Goal: Transaction & Acquisition: Purchase product/service

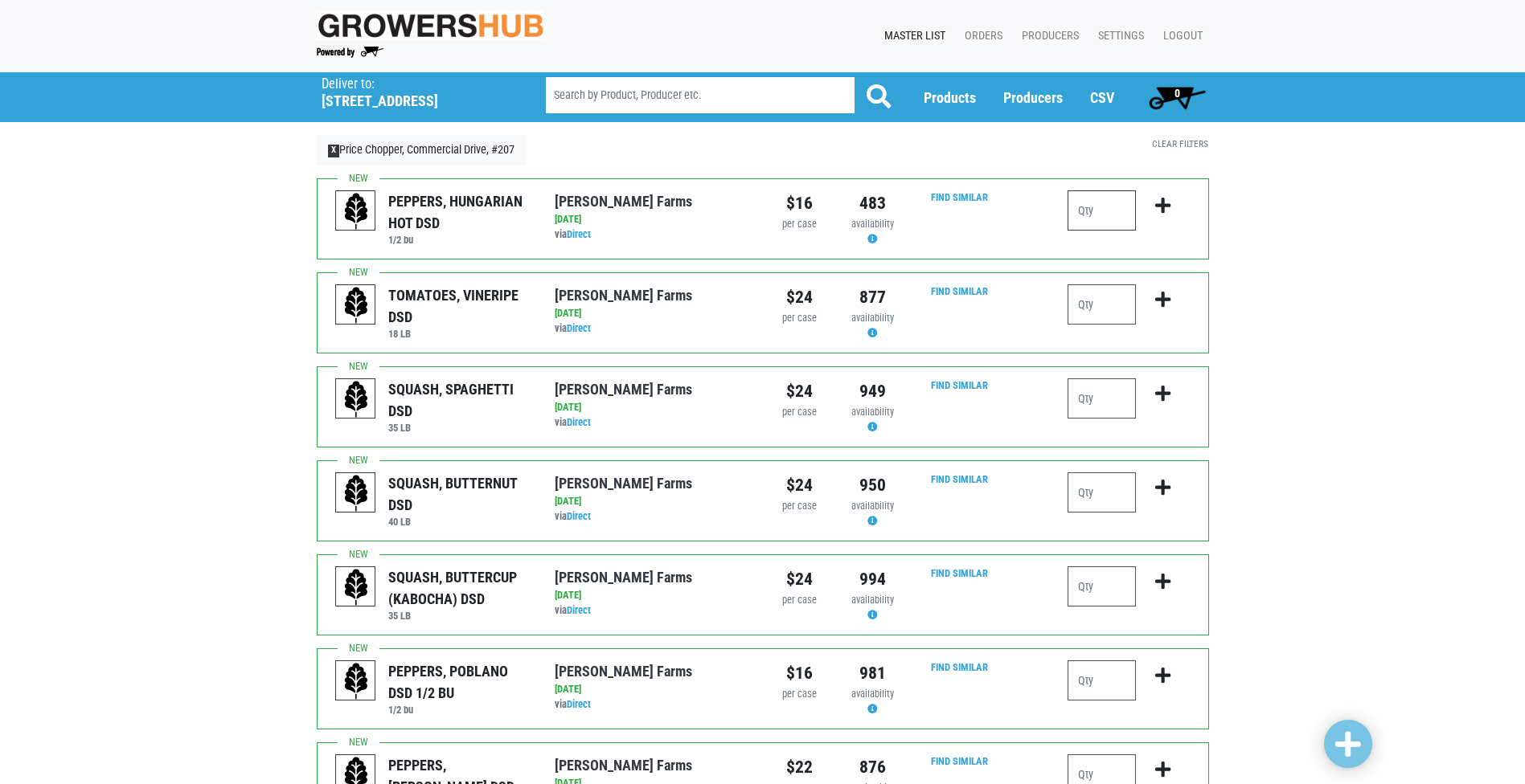
drag, startPoint x: 0, startPoint y: 0, endPoint x: 1118, endPoint y: 231, distance: 1141.6
click at [1118, 231] on input "number" at bounding box center [1101, 211] width 68 height 40
click at [1126, 310] on input "number" at bounding box center [1101, 305] width 68 height 40
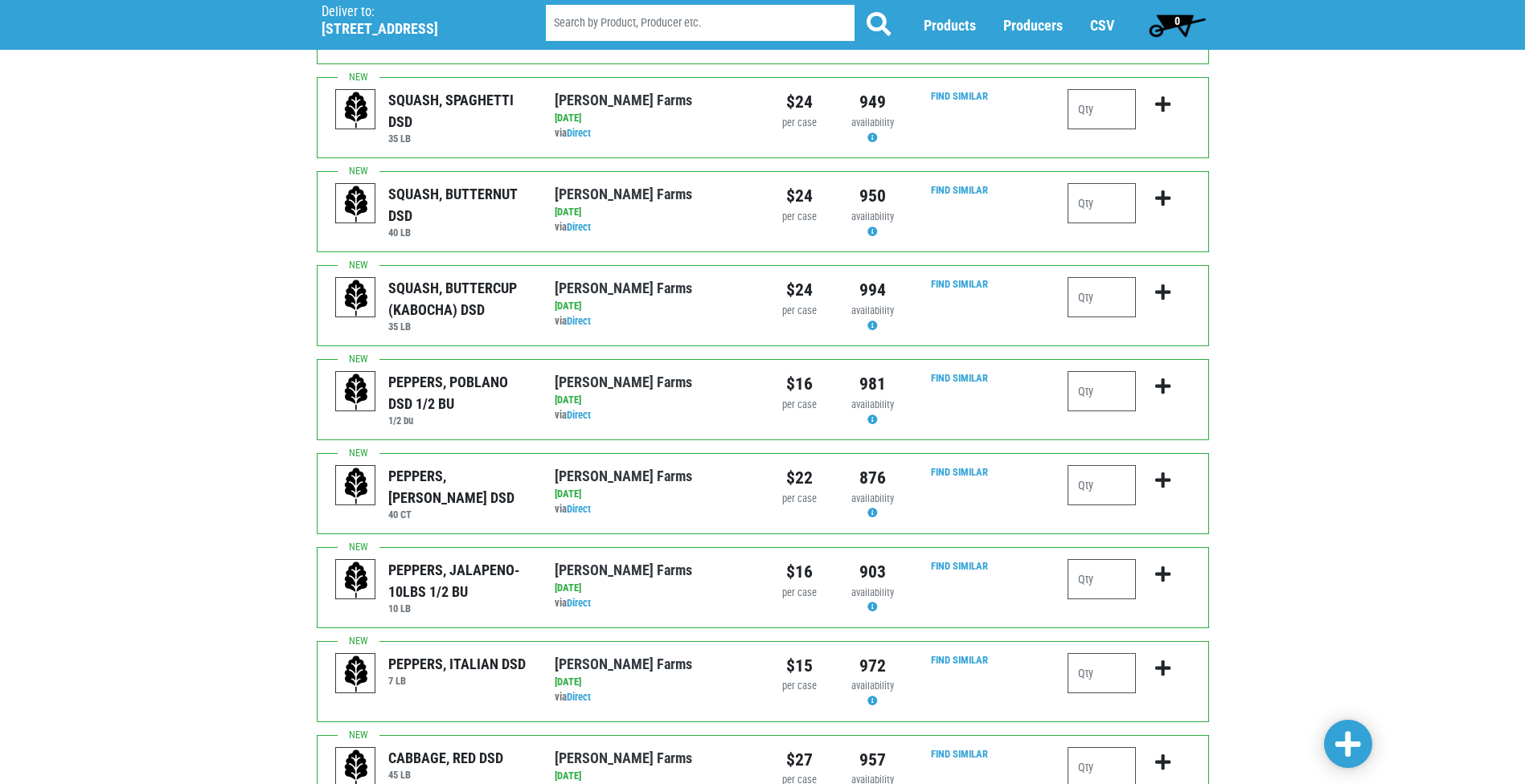
scroll to position [321, 0]
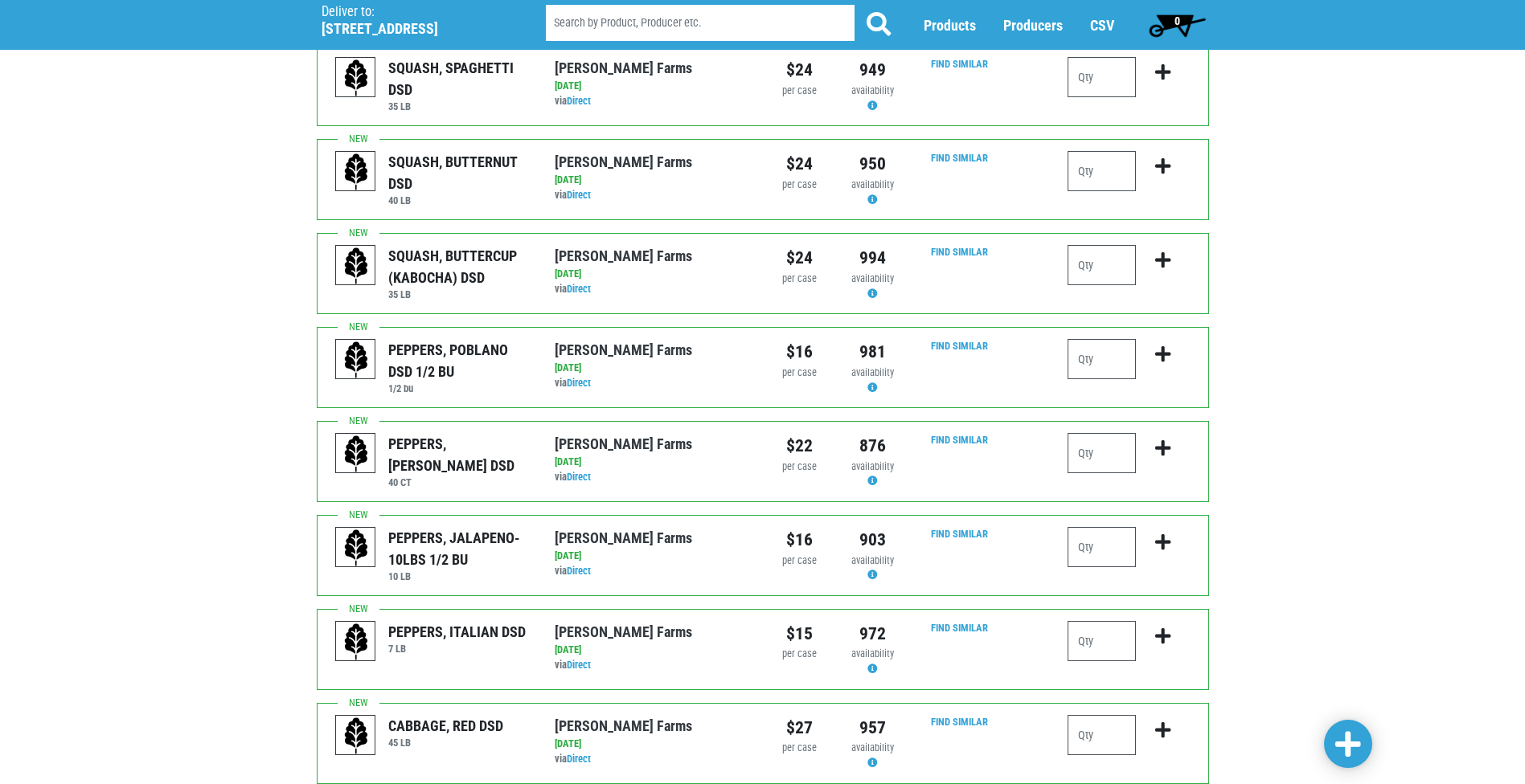
type input "1"
click at [1115, 361] on input "number" at bounding box center [1101, 359] width 68 height 40
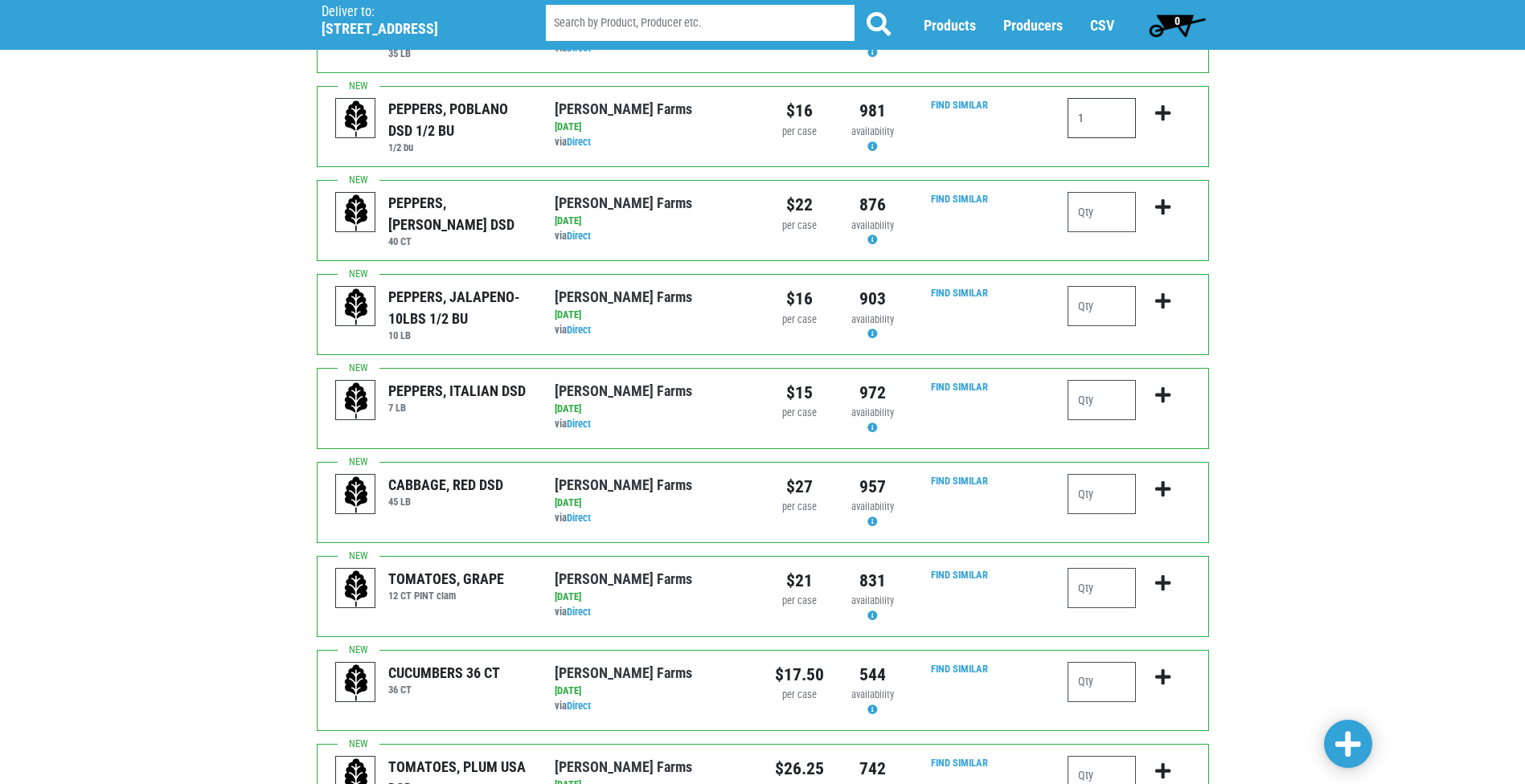
scroll to position [643, 0]
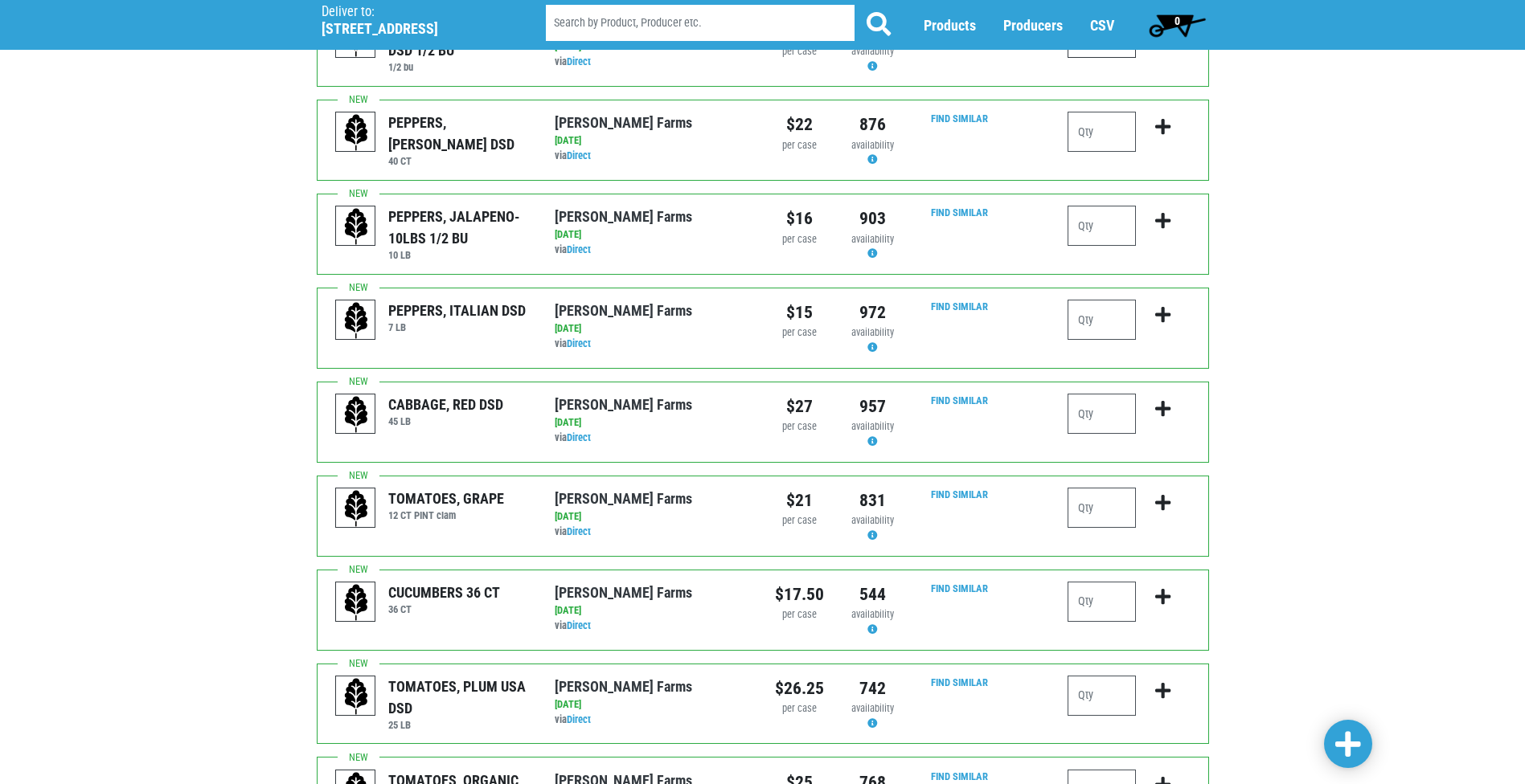
type input "1"
click at [1114, 510] on input "number" at bounding box center [1101, 507] width 68 height 40
click at [1126, 597] on input "number" at bounding box center [1101, 601] width 68 height 40
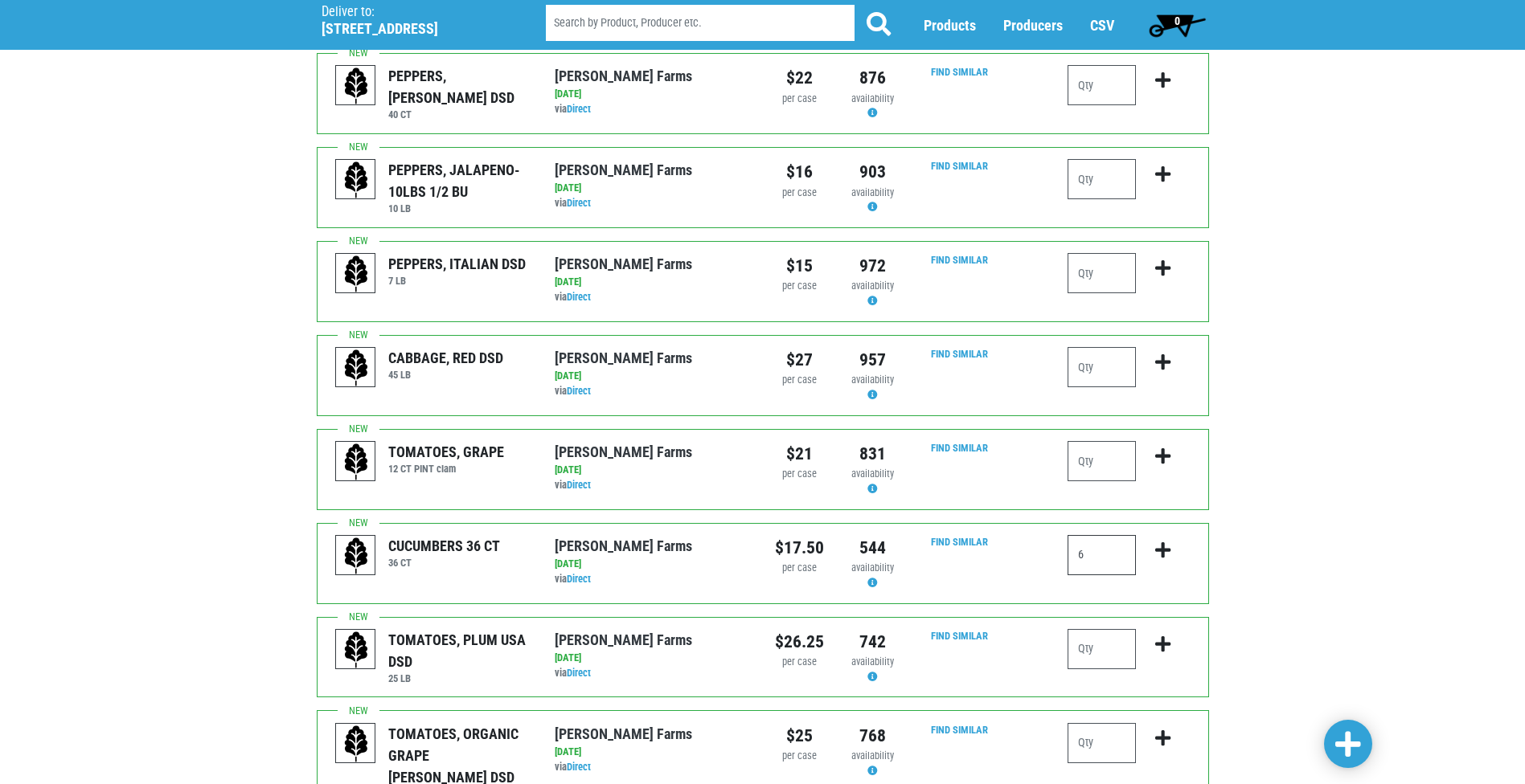
scroll to position [723, 0]
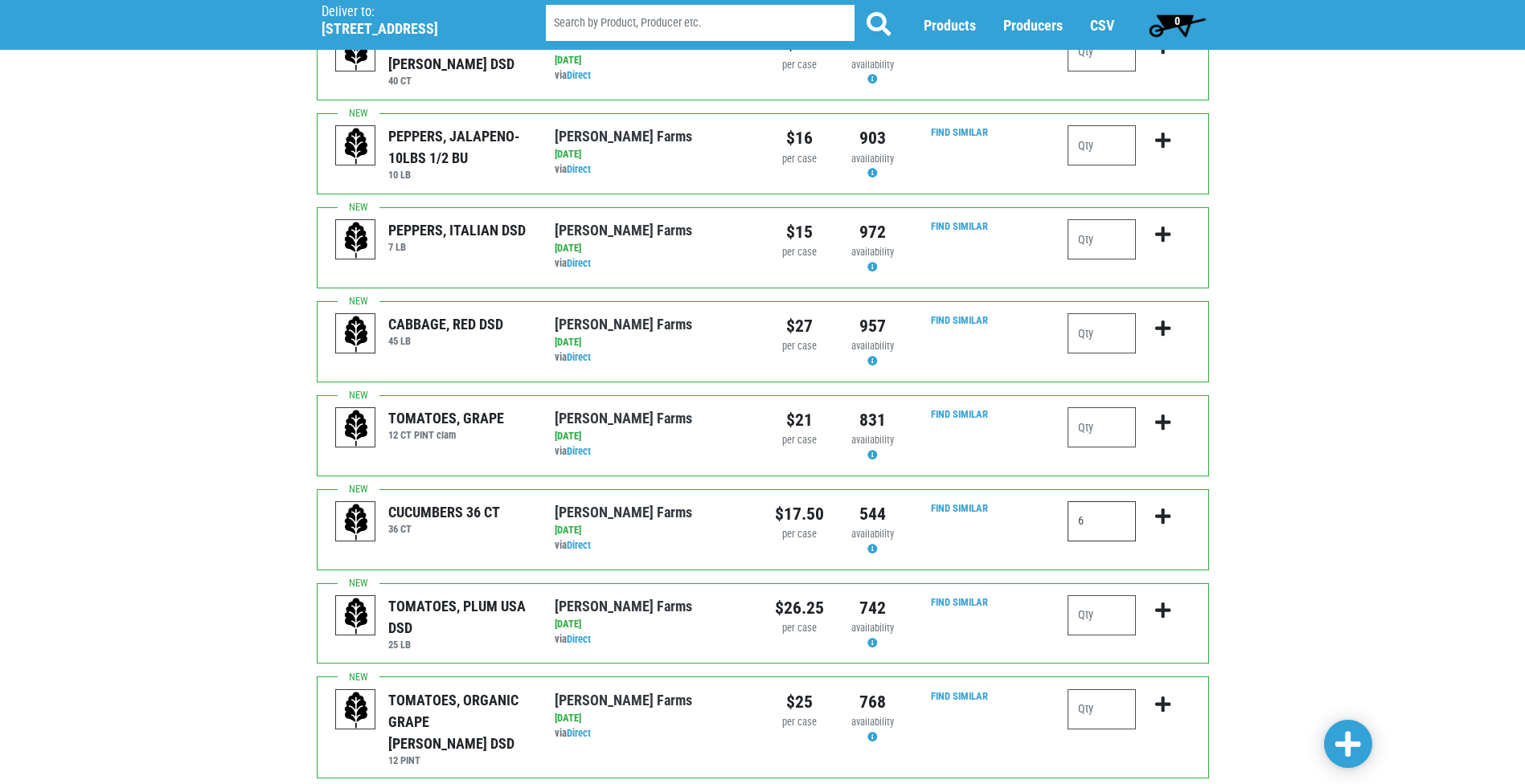
type input "6"
click at [1116, 621] on input "number" at bounding box center [1101, 615] width 68 height 40
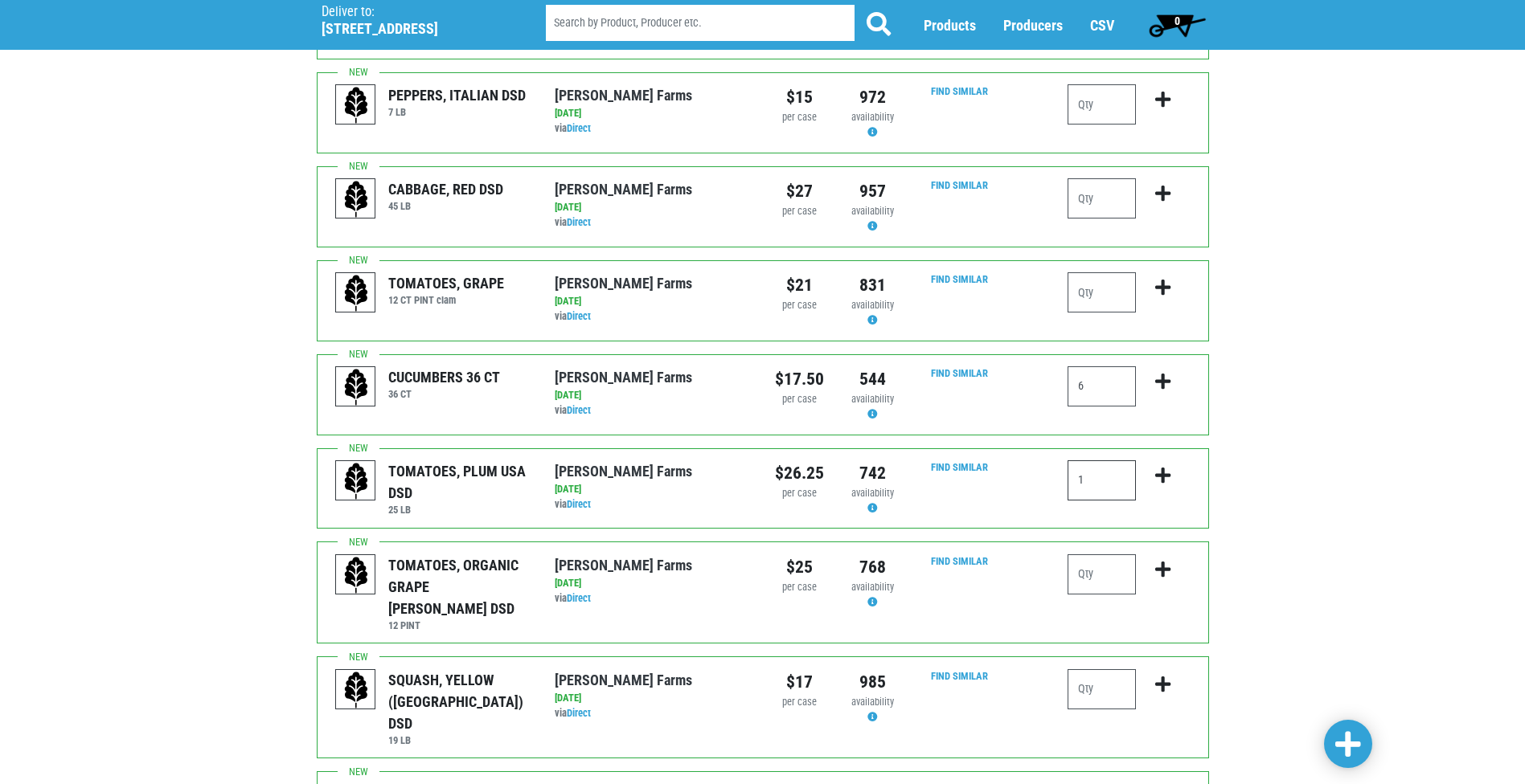
scroll to position [883, 0]
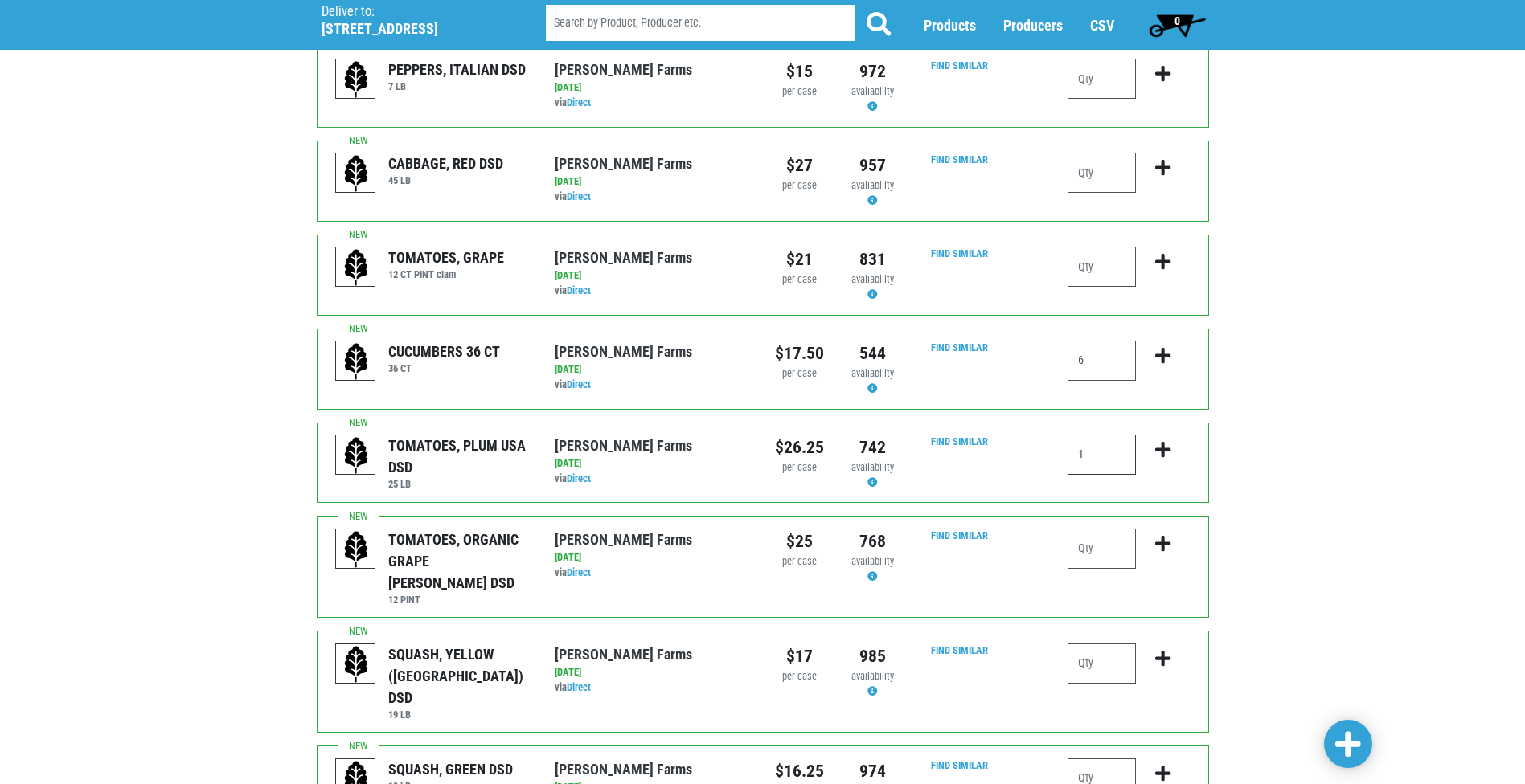
type input "1"
click at [1087, 648] on input "number" at bounding box center [1101, 664] width 68 height 40
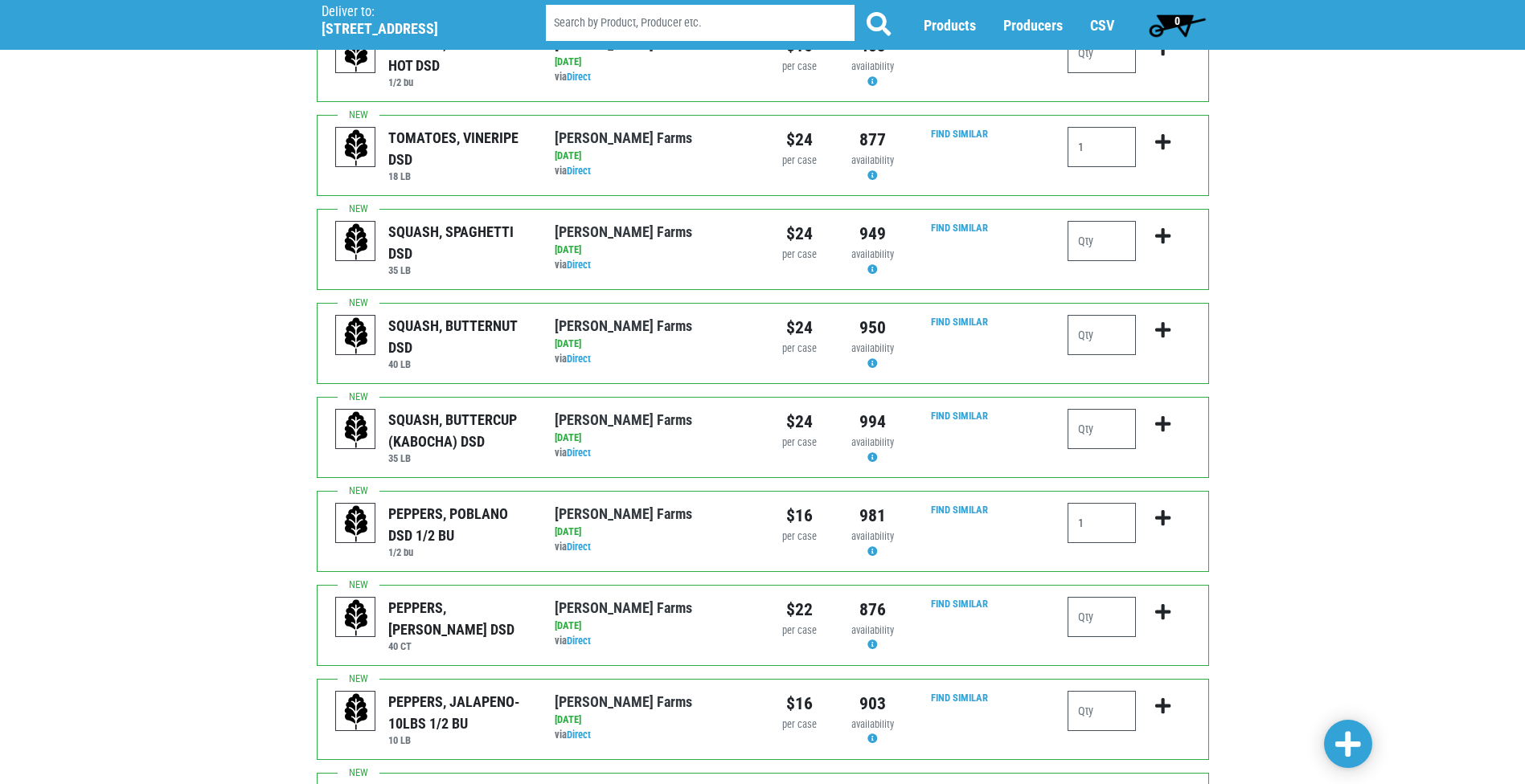
scroll to position [0, 0]
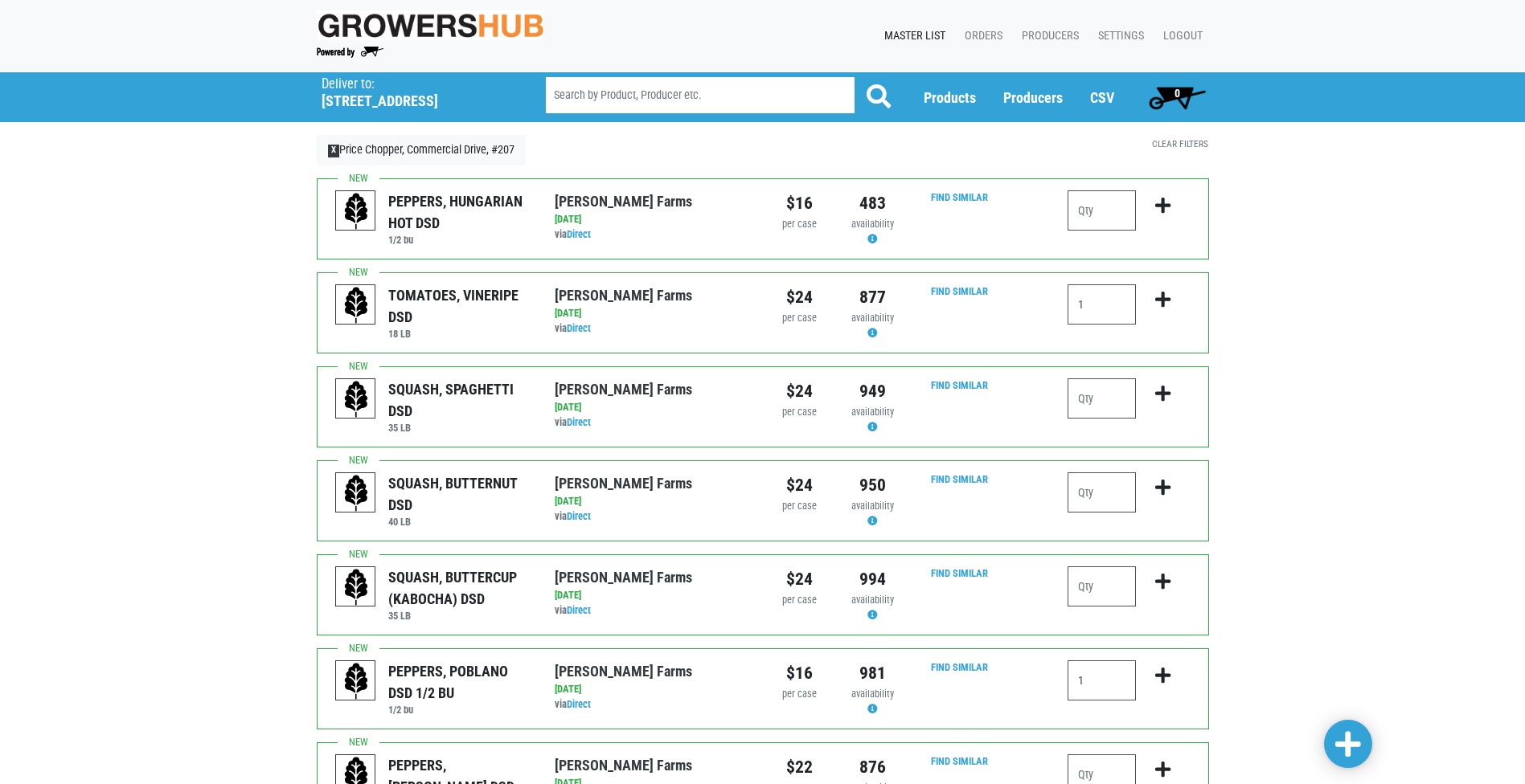
type input "1"
drag, startPoint x: 1099, startPoint y: 312, endPoint x: 1017, endPoint y: 324, distance: 82.9
click at [1021, 323] on div "TOMATOES, VINERIPE DSD 18 [PERSON_NAME][GEOGRAPHIC_DATA] via Direct on [DATE] 1…" at bounding box center [762, 312] width 892 height 81
type input "1"
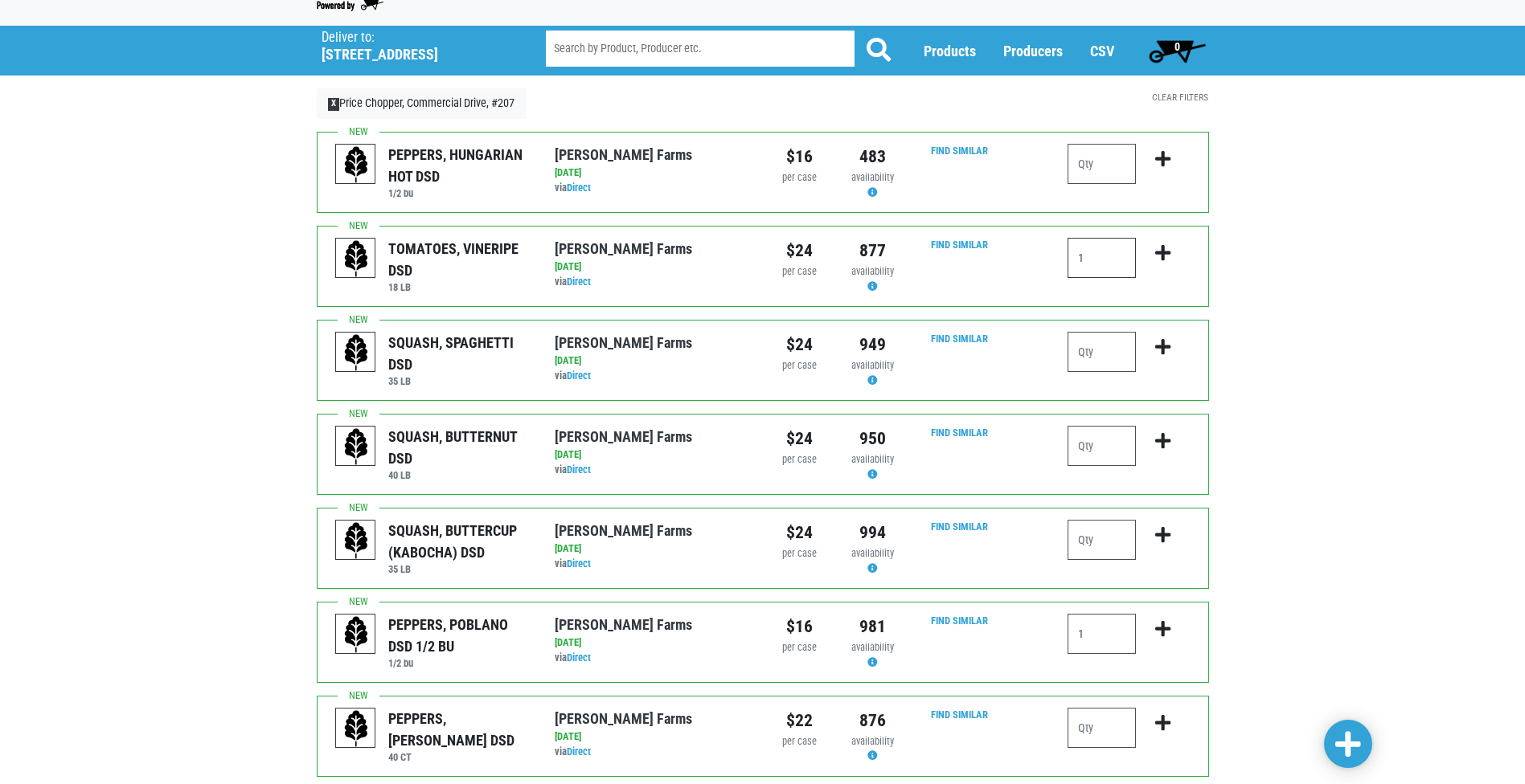
scroll to position [80, 0]
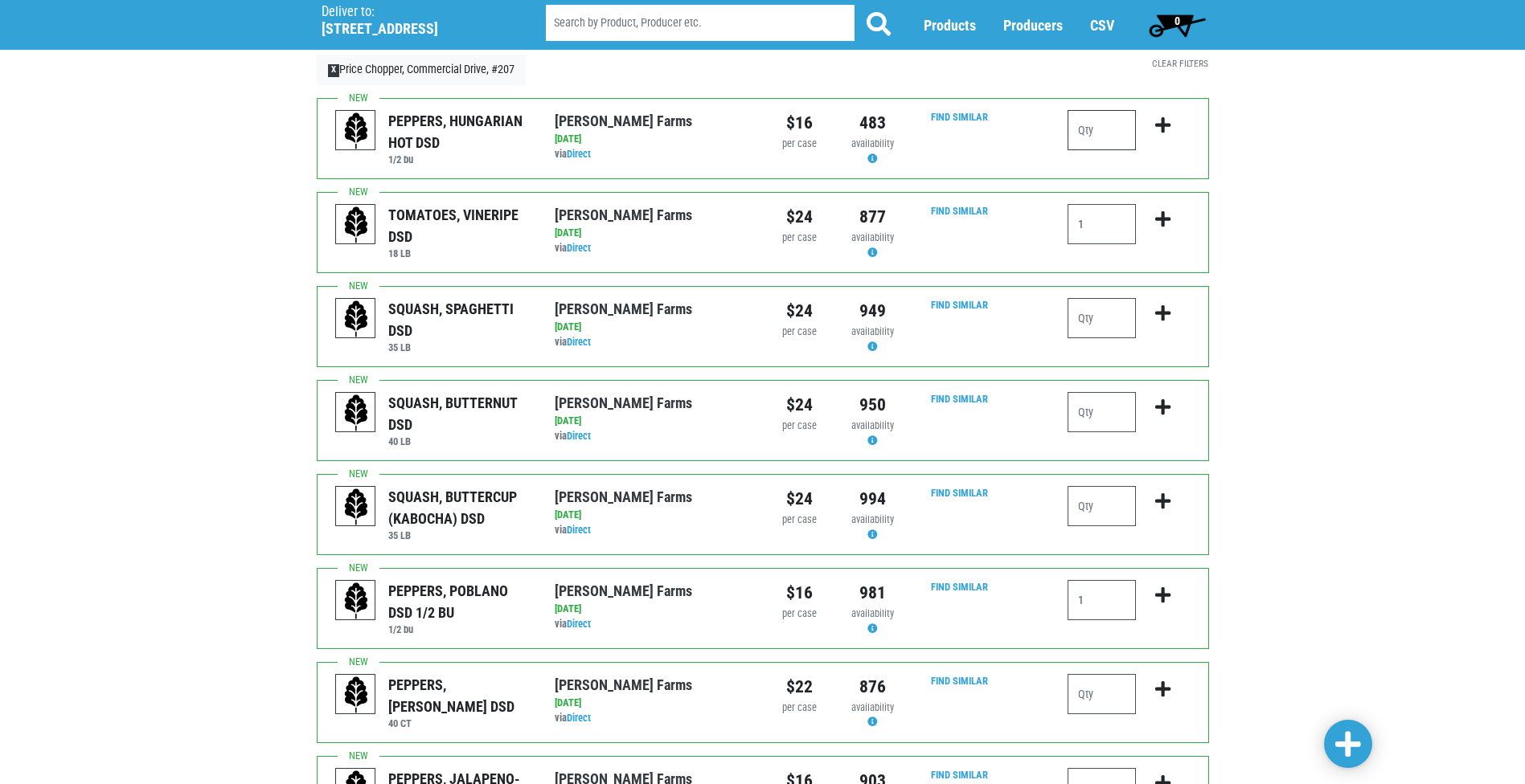
click at [1085, 122] on input "number" at bounding box center [1101, 131] width 68 height 40
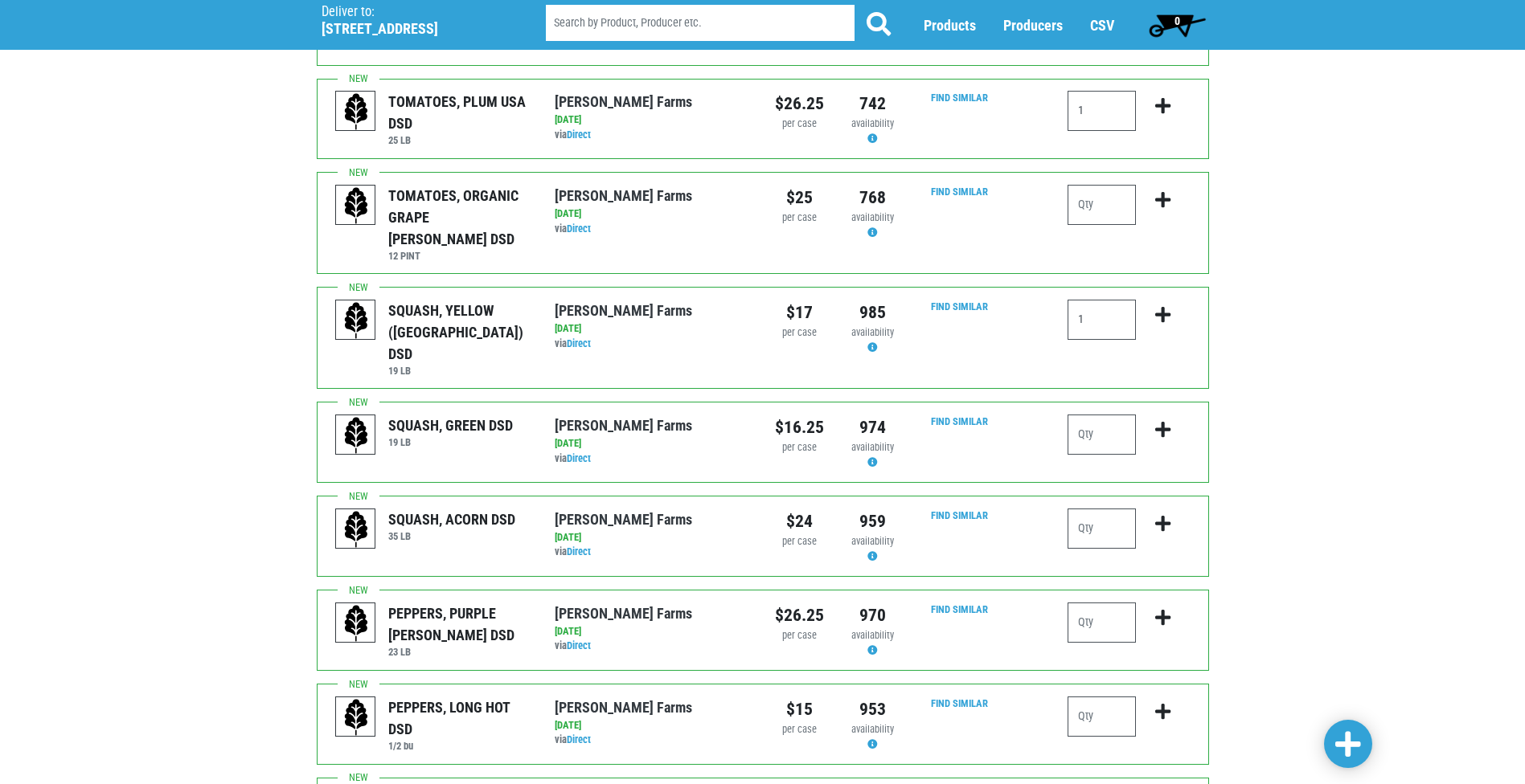
scroll to position [1363, 0]
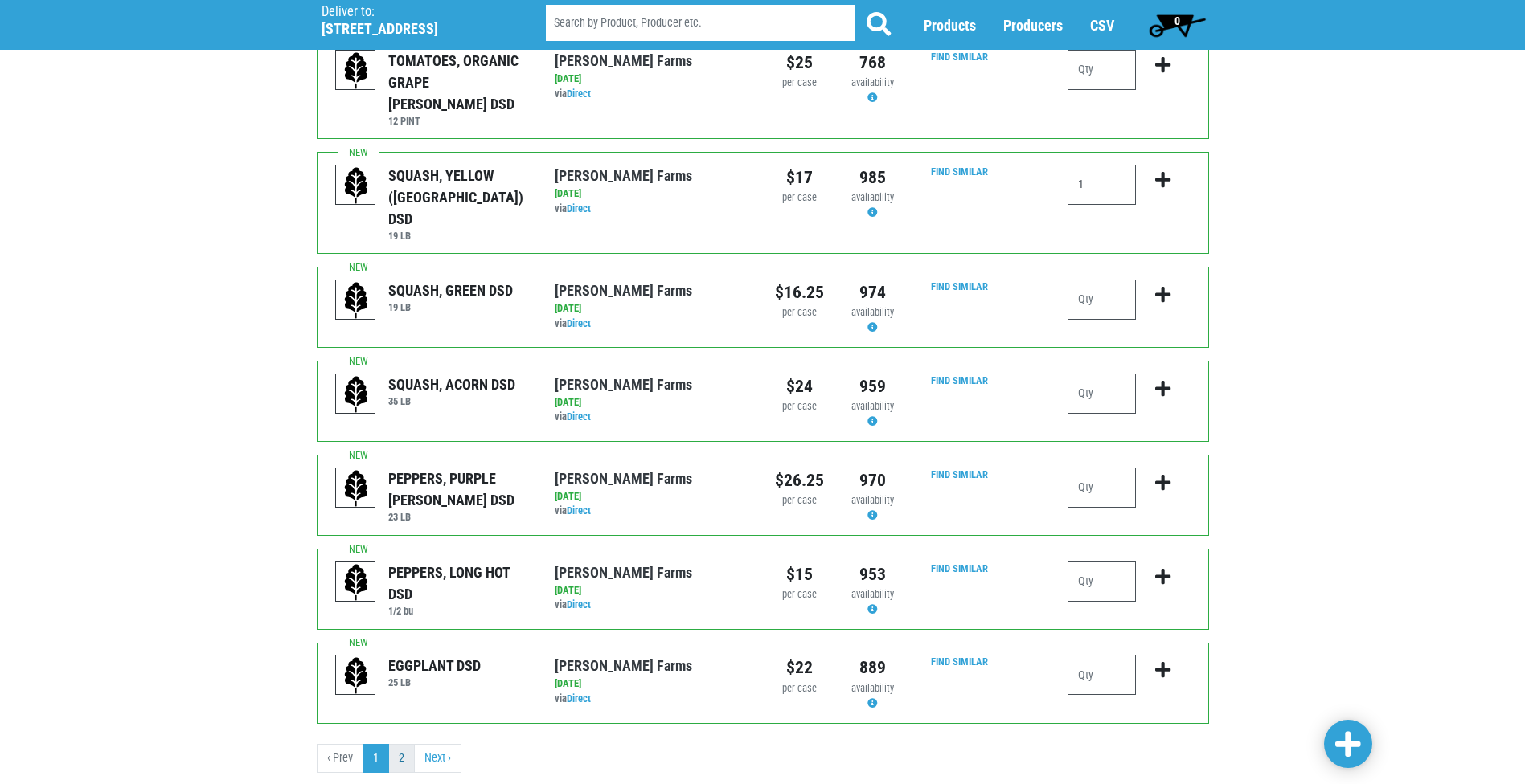
type input "1"
click at [406, 744] on link "2" at bounding box center [401, 758] width 26 height 29
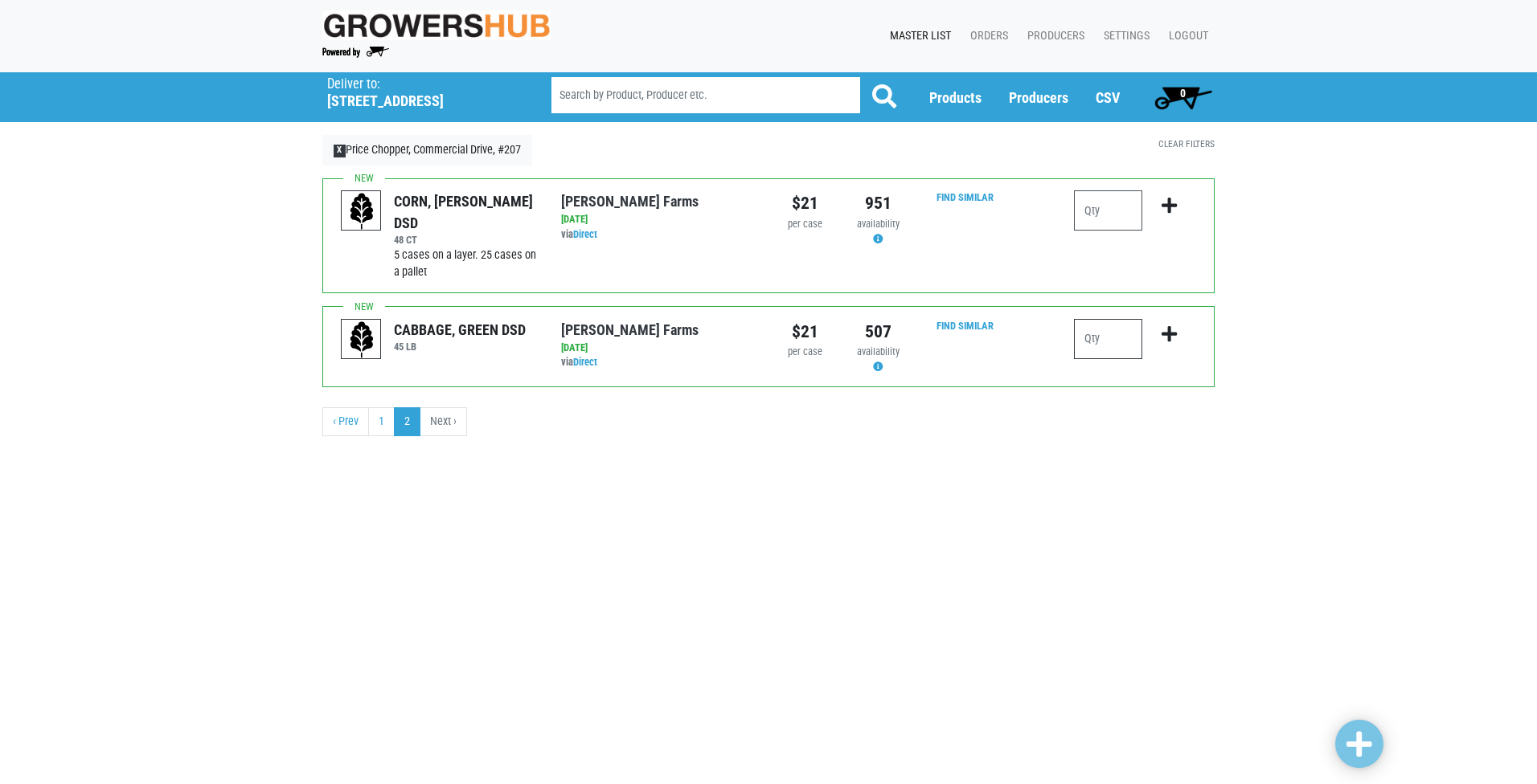
click at [1103, 342] on input "number" at bounding box center [1108, 339] width 68 height 40
type input "1"
click at [1343, 736] on link at bounding box center [1359, 744] width 48 height 48
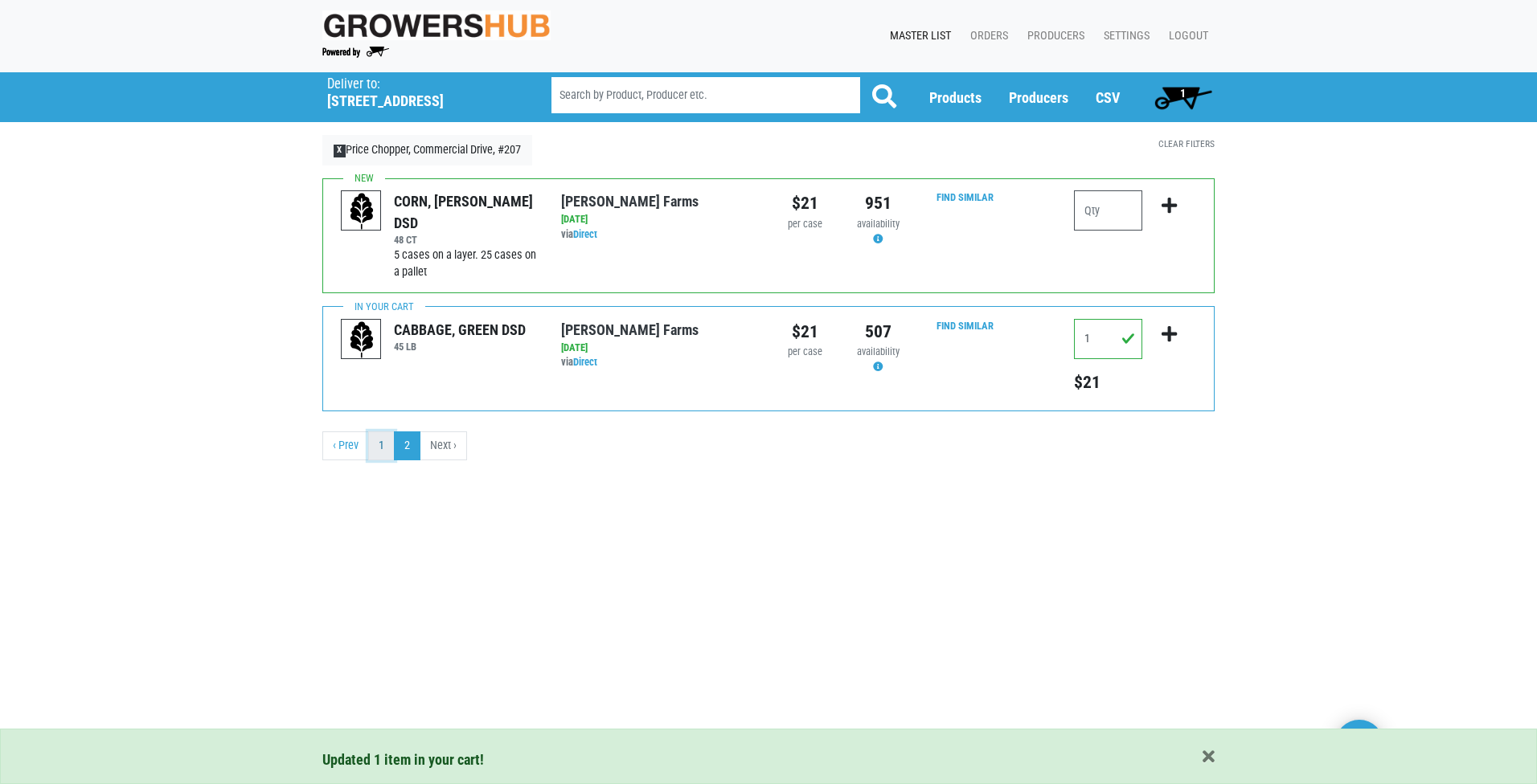
click at [375, 440] on link "1" at bounding box center [381, 446] width 26 height 29
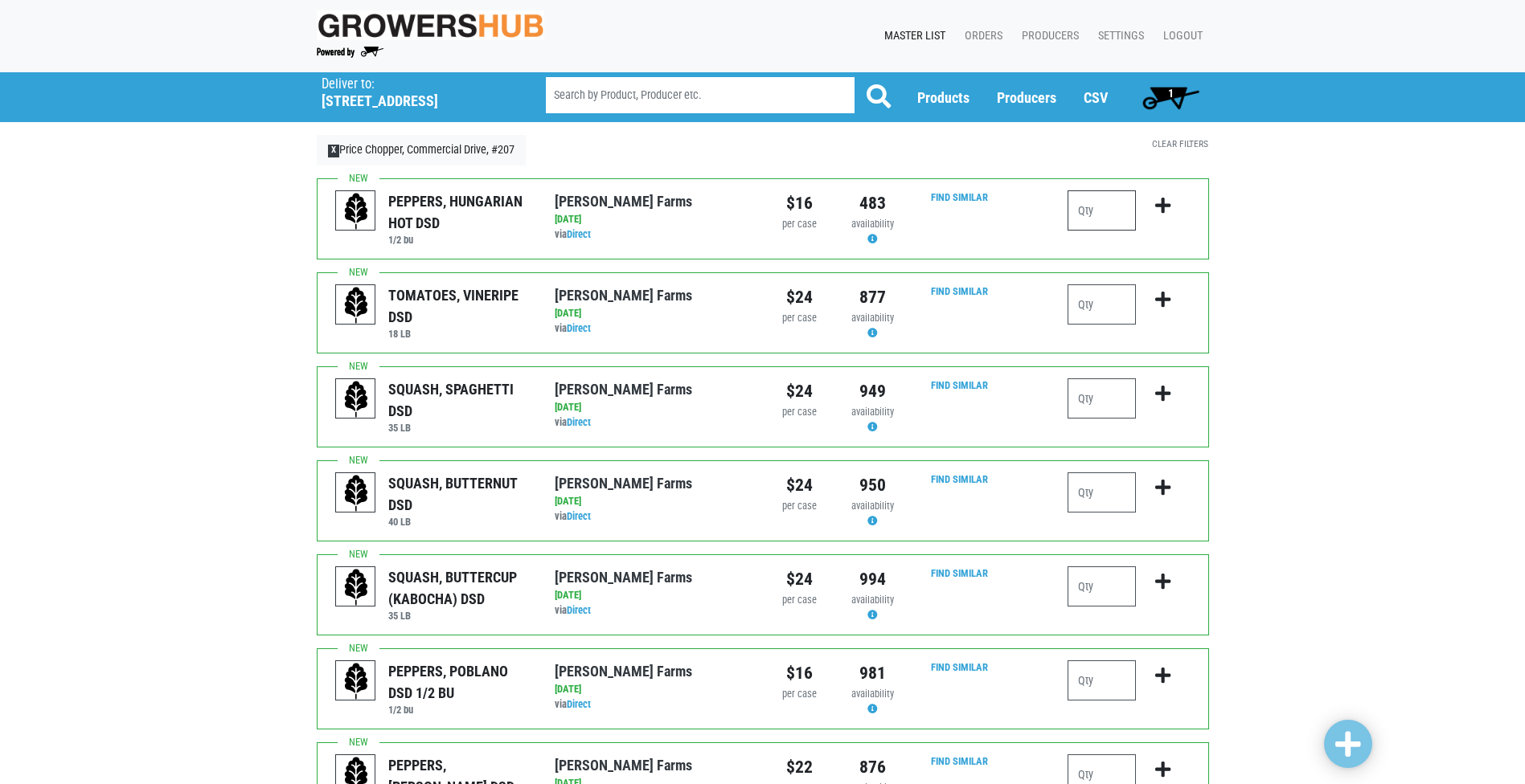
click at [1110, 213] on input "number" at bounding box center [1101, 211] width 68 height 40
type input "1"
click at [1110, 301] on input "number" at bounding box center [1101, 305] width 68 height 40
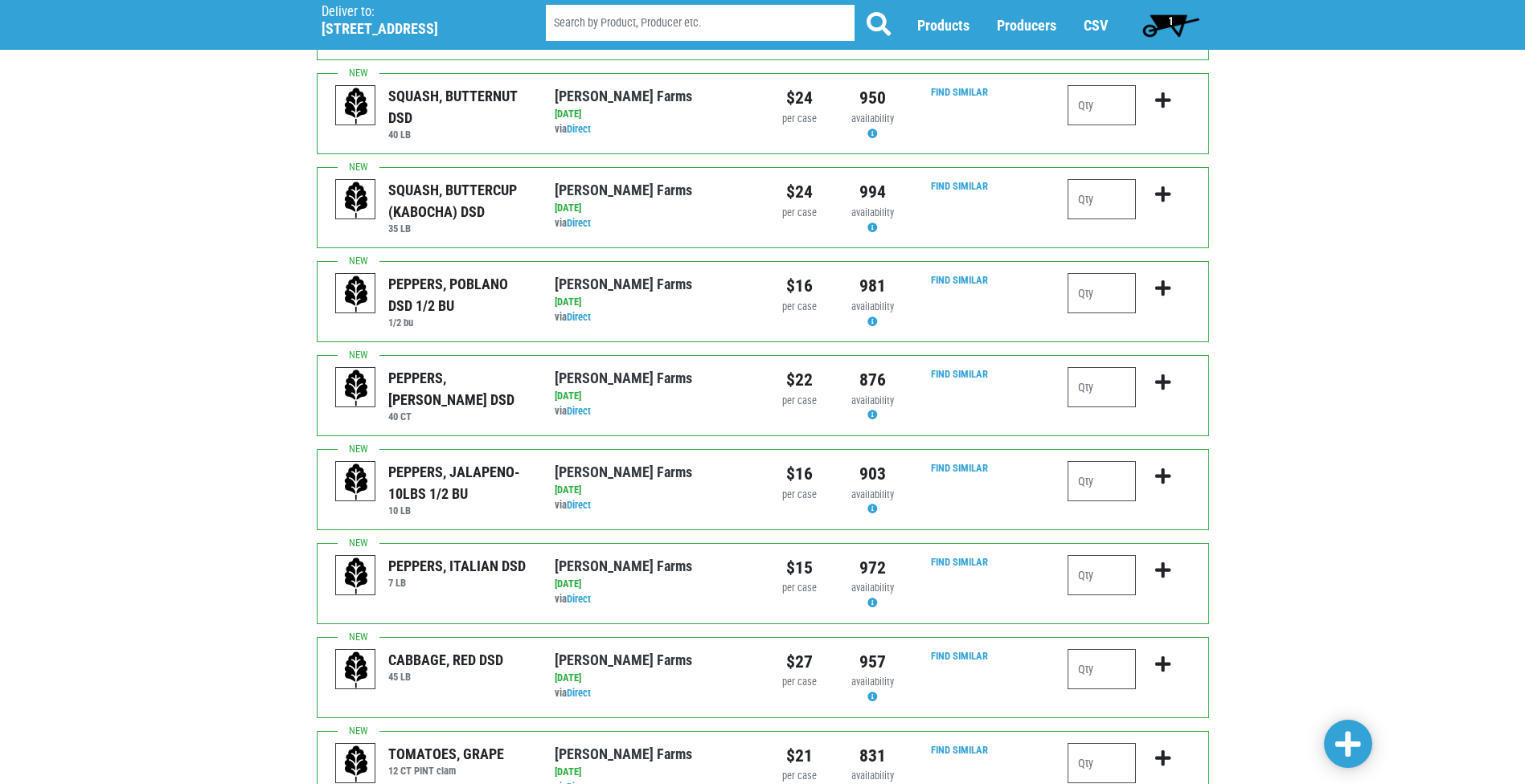
scroll to position [402, 0]
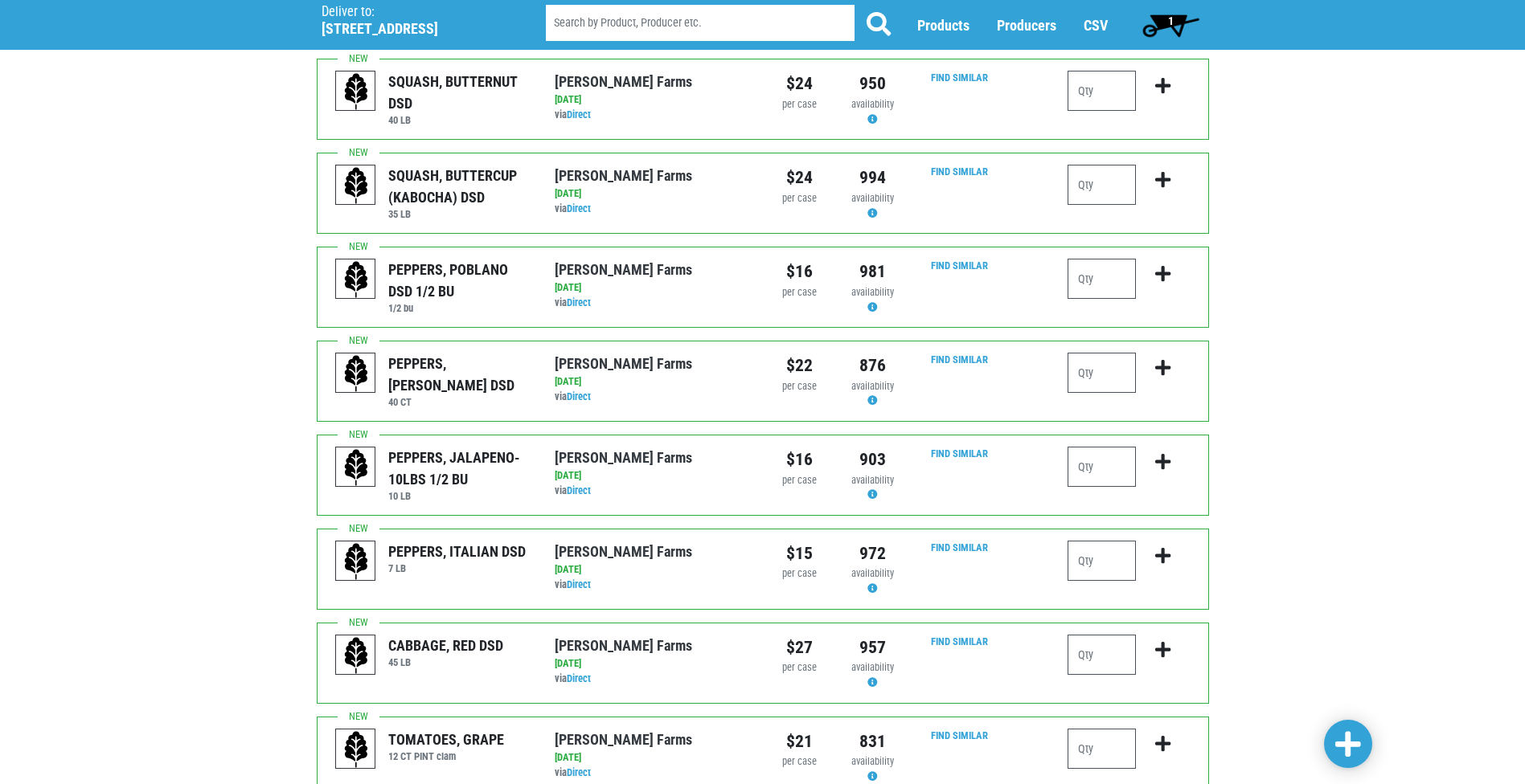
type input "1"
click at [1093, 273] on input "number" at bounding box center [1101, 278] width 68 height 40
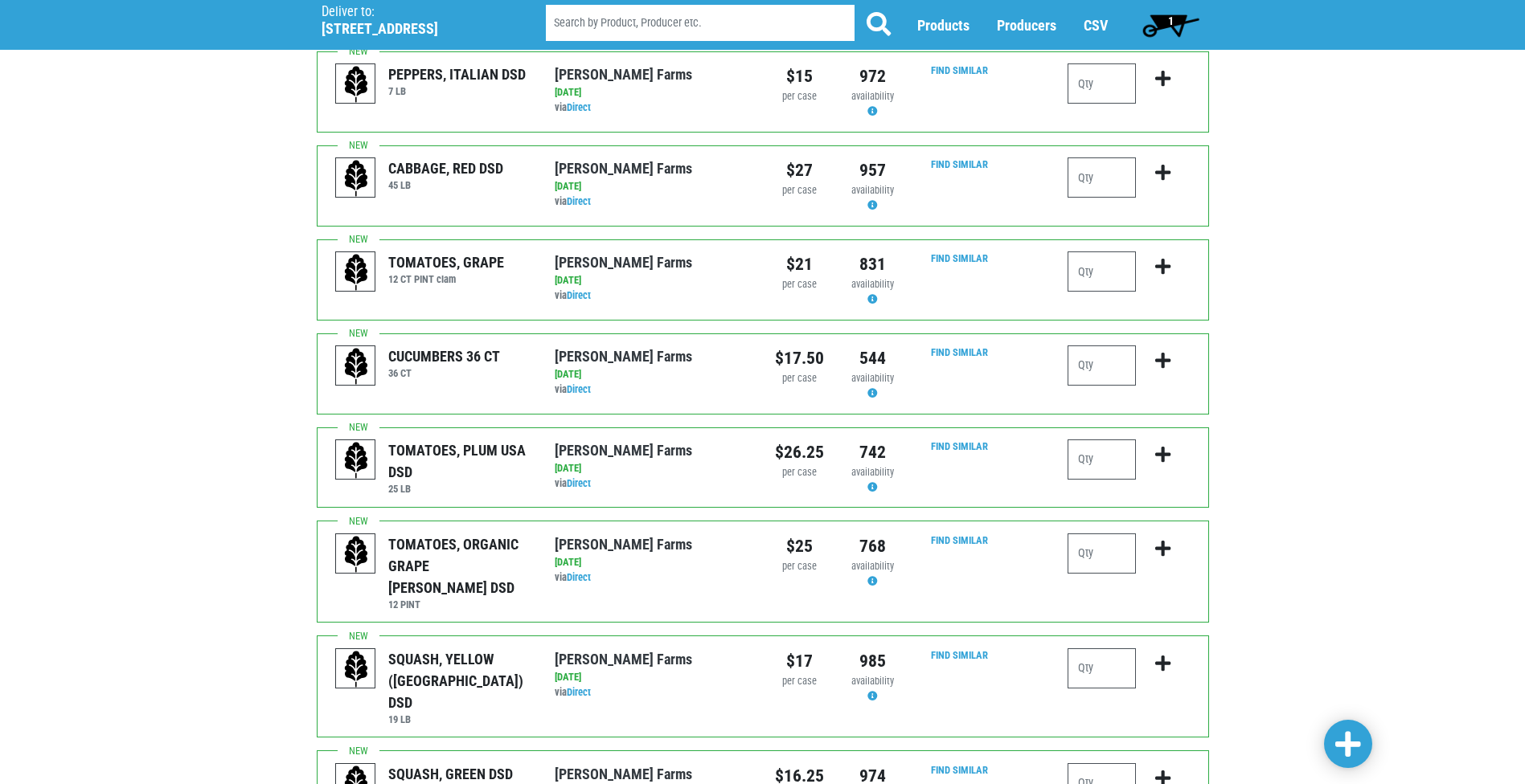
scroll to position [883, 0]
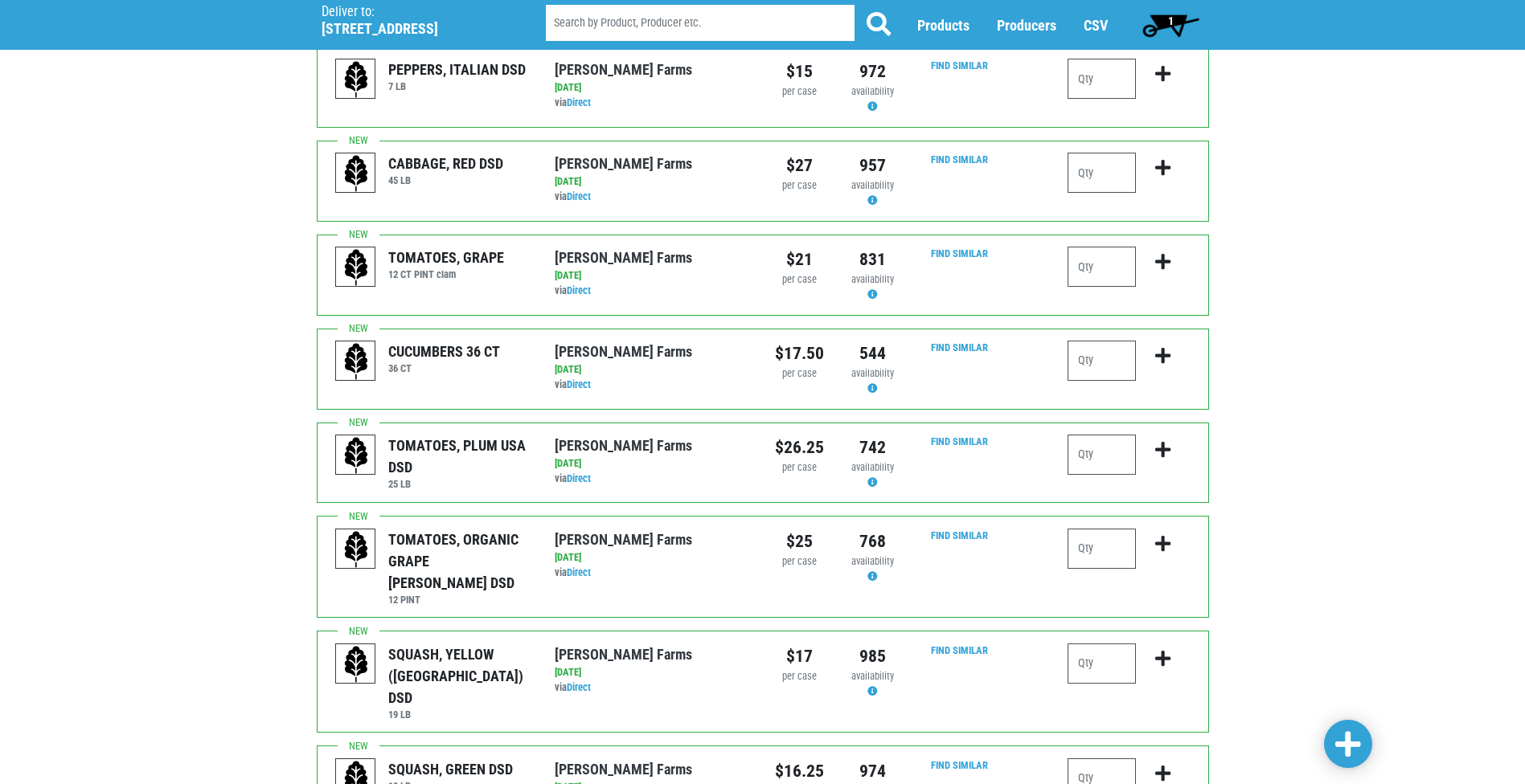
type input "1"
click at [1114, 371] on input "number" at bounding box center [1101, 361] width 68 height 40
type input "1"
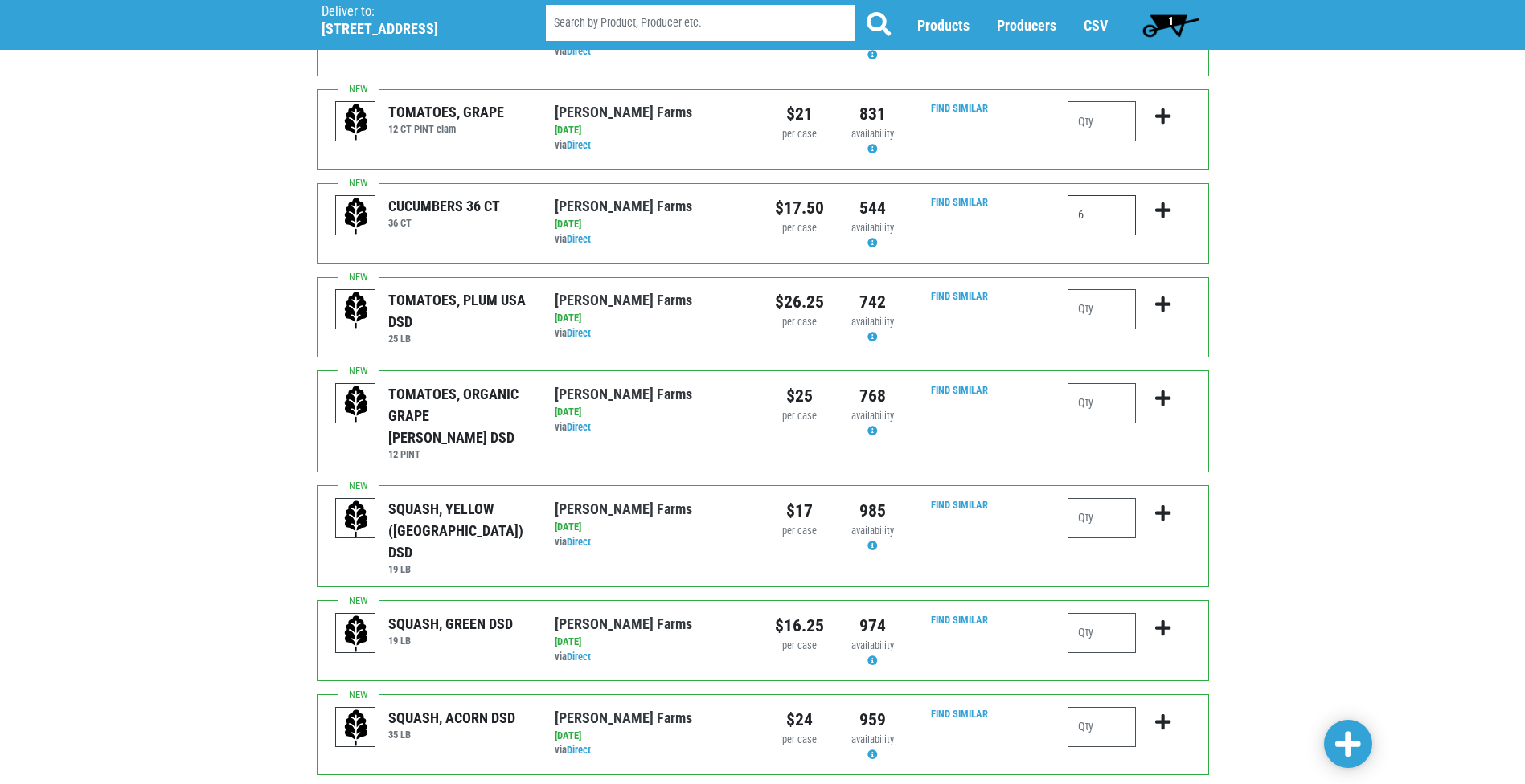
scroll to position [1044, 0]
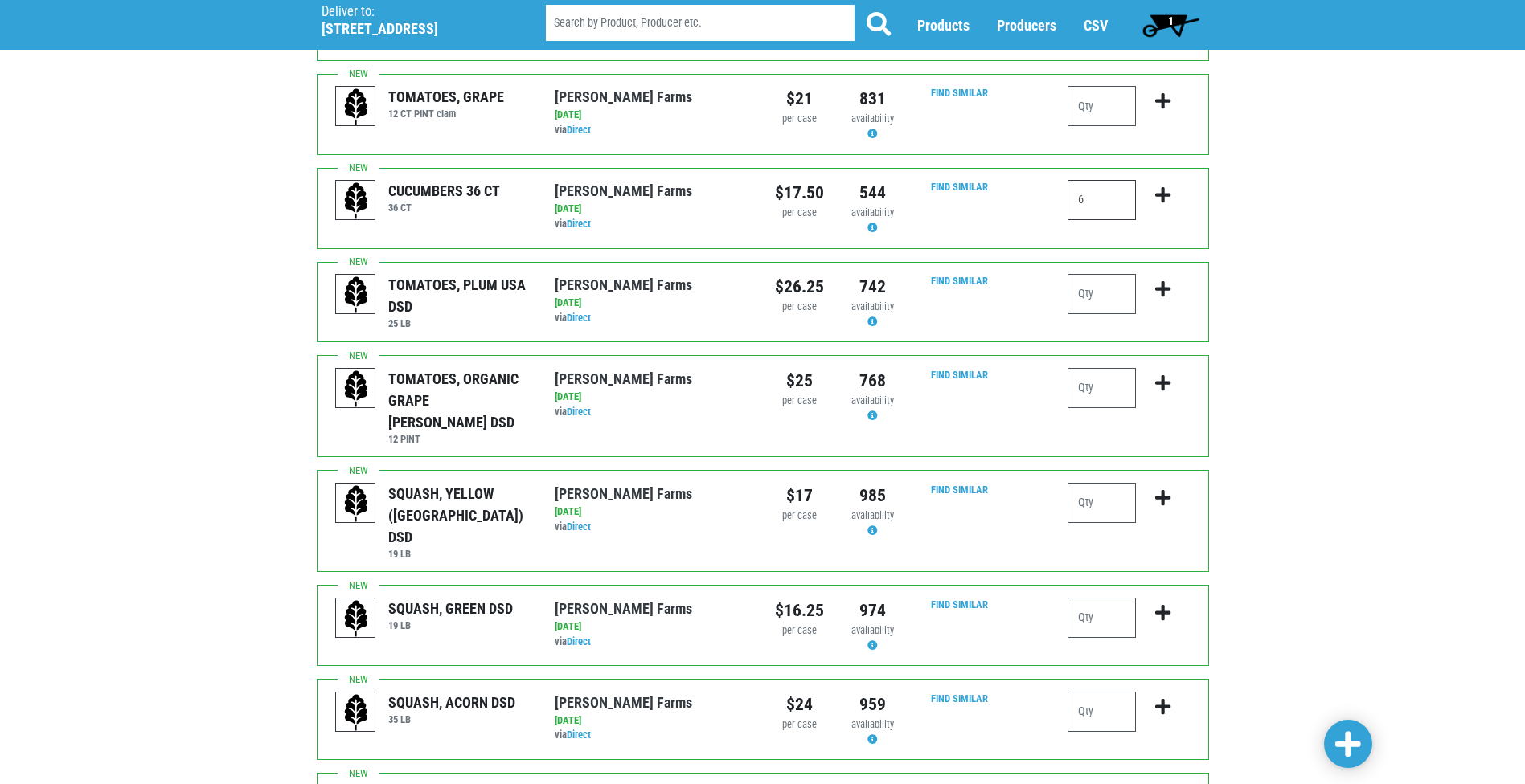
type input "6"
click at [1120, 483] on input "number" at bounding box center [1101, 503] width 68 height 40
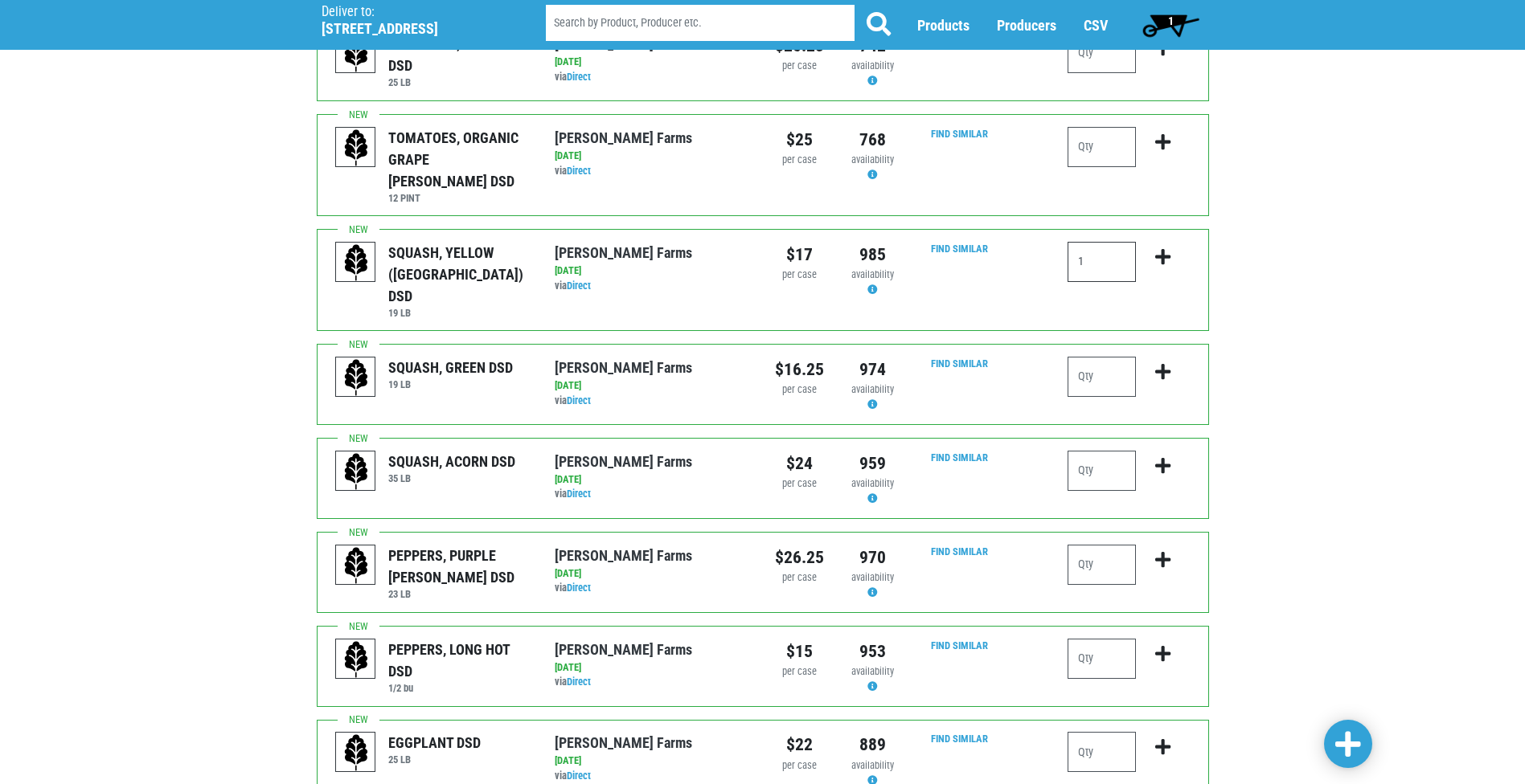
scroll to position [1363, 0]
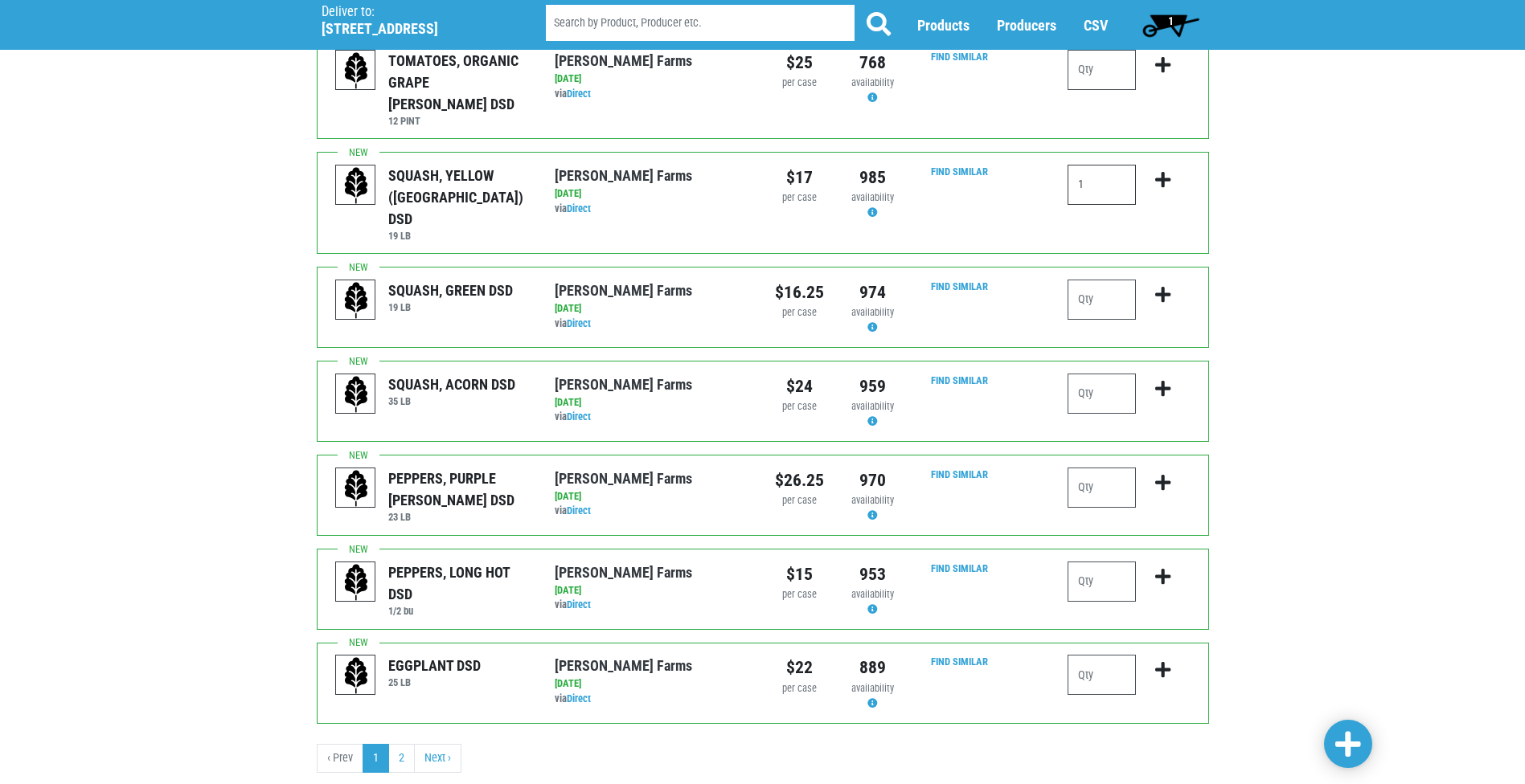
type input "1"
click at [1350, 742] on span at bounding box center [1348, 745] width 26 height 29
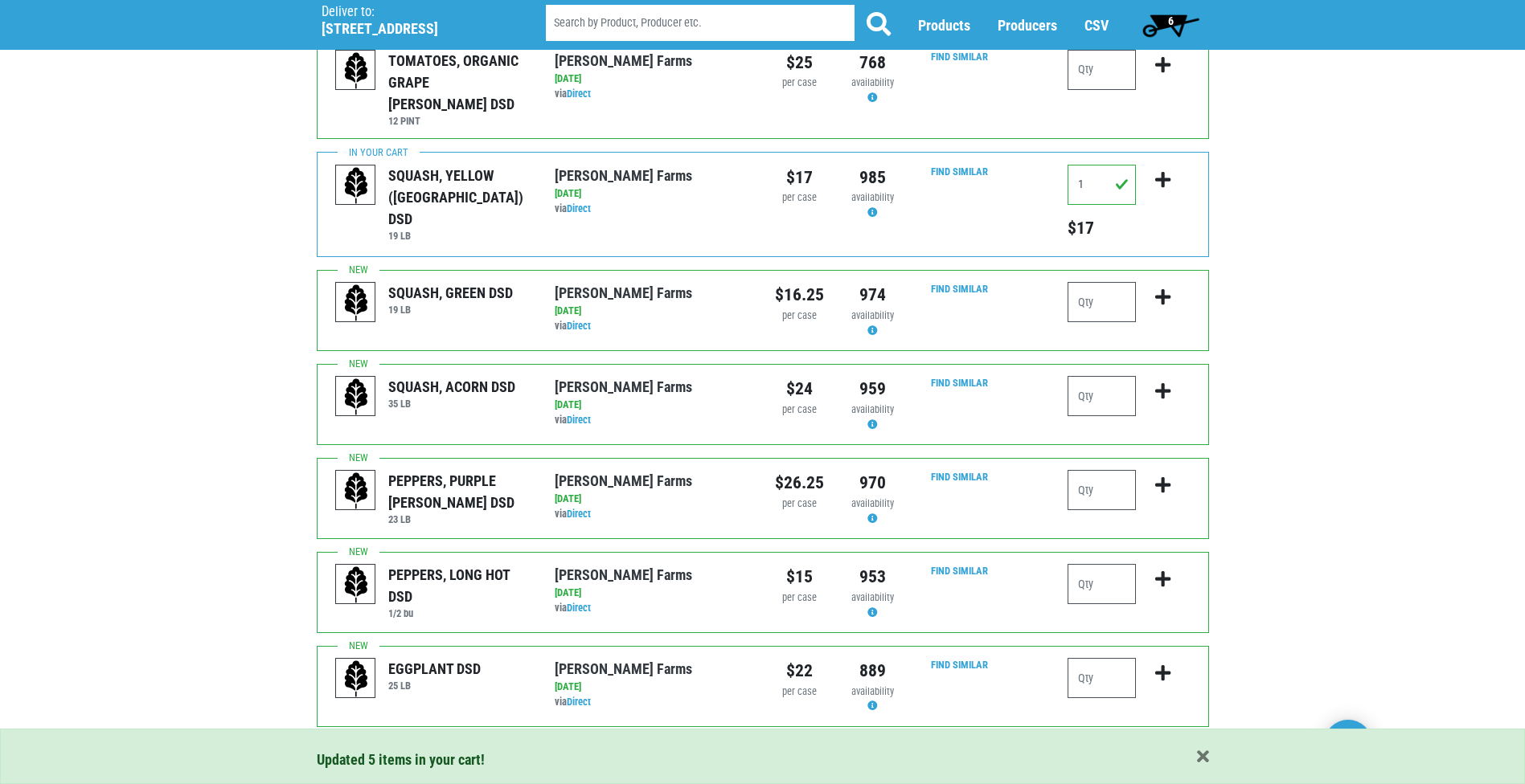
click at [1174, 22] on span "6" at bounding box center [1171, 25] width 71 height 32
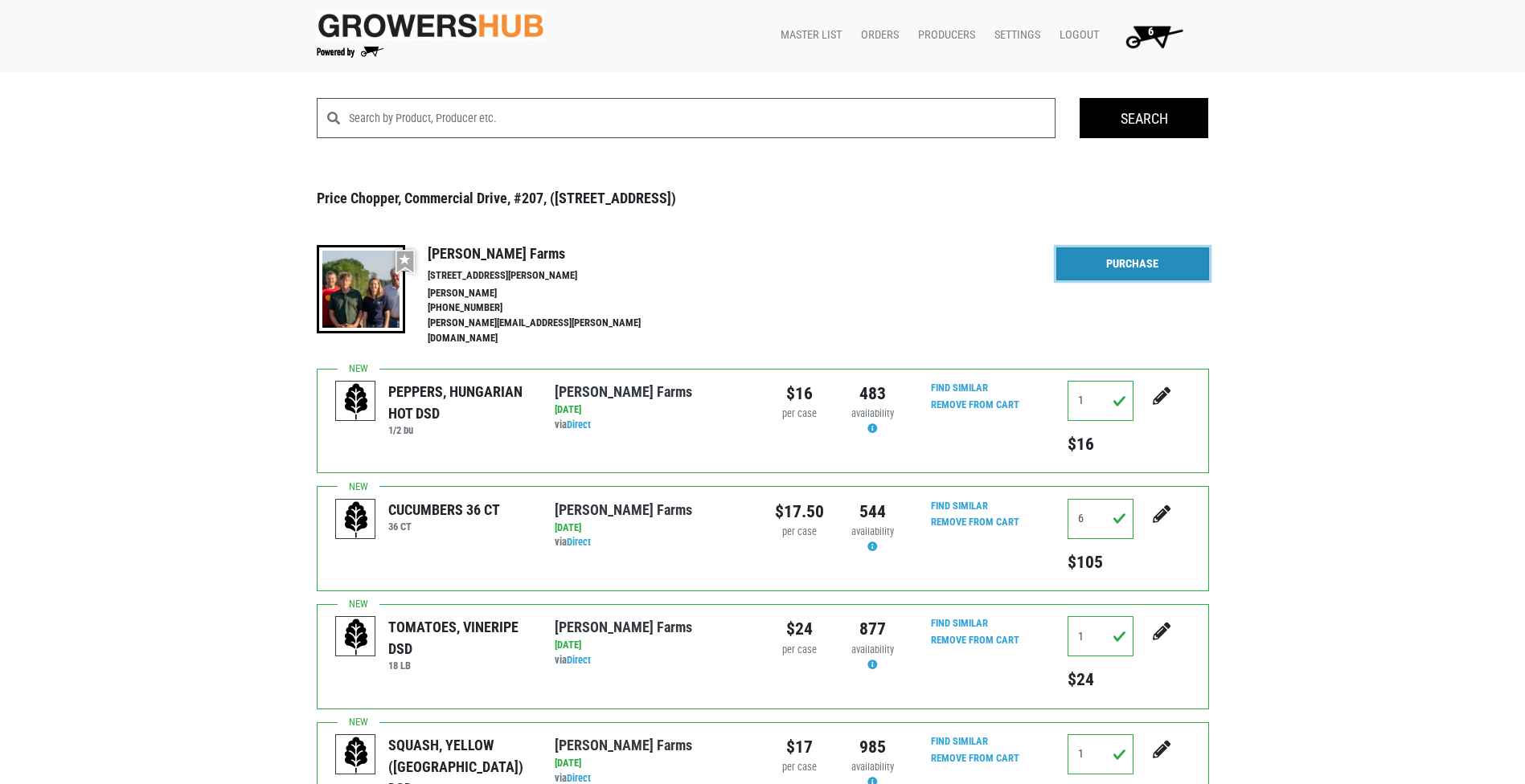
click at [1125, 276] on link "Purchase" at bounding box center [1132, 264] width 152 height 34
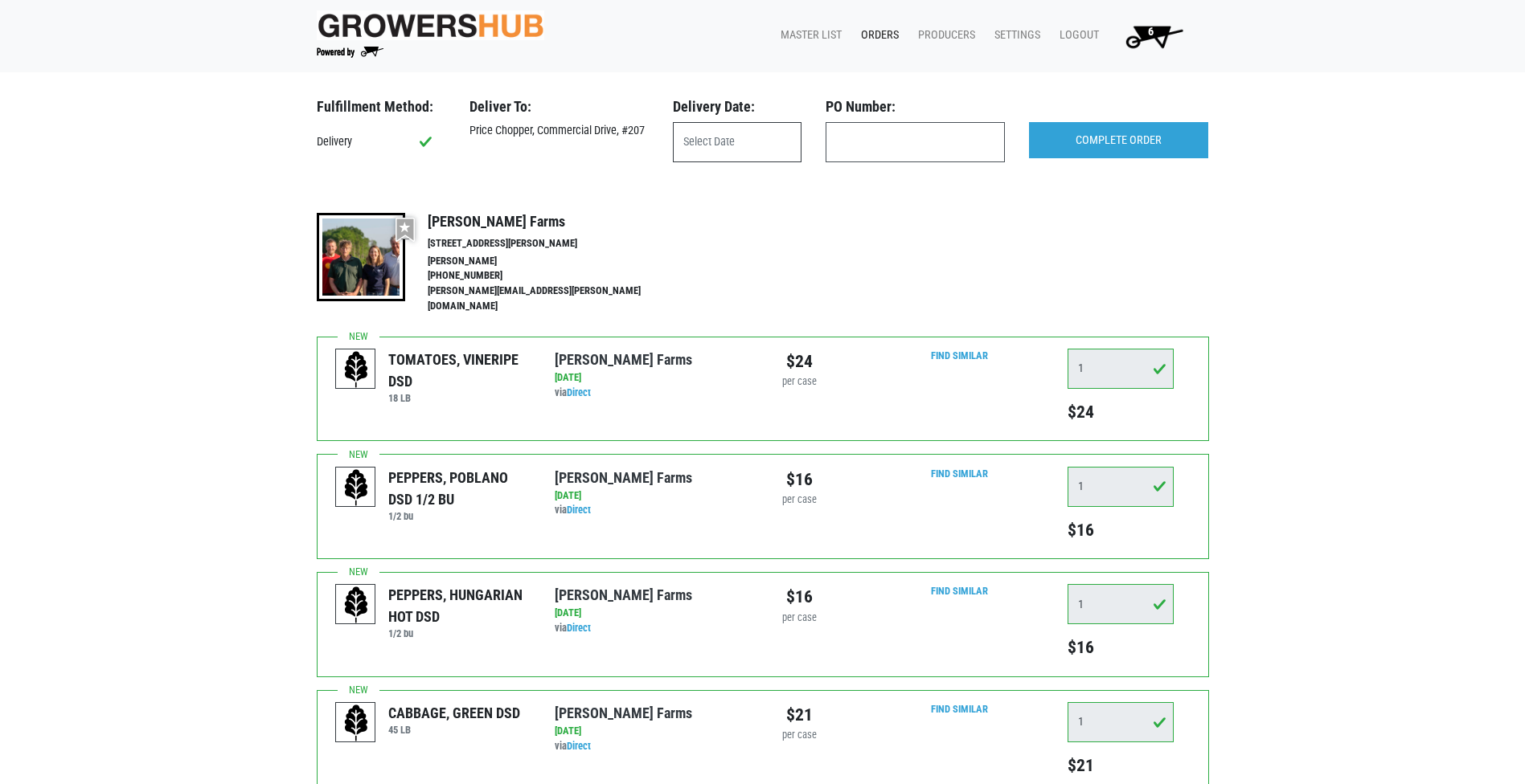
click at [792, 142] on input "text" at bounding box center [737, 142] width 129 height 40
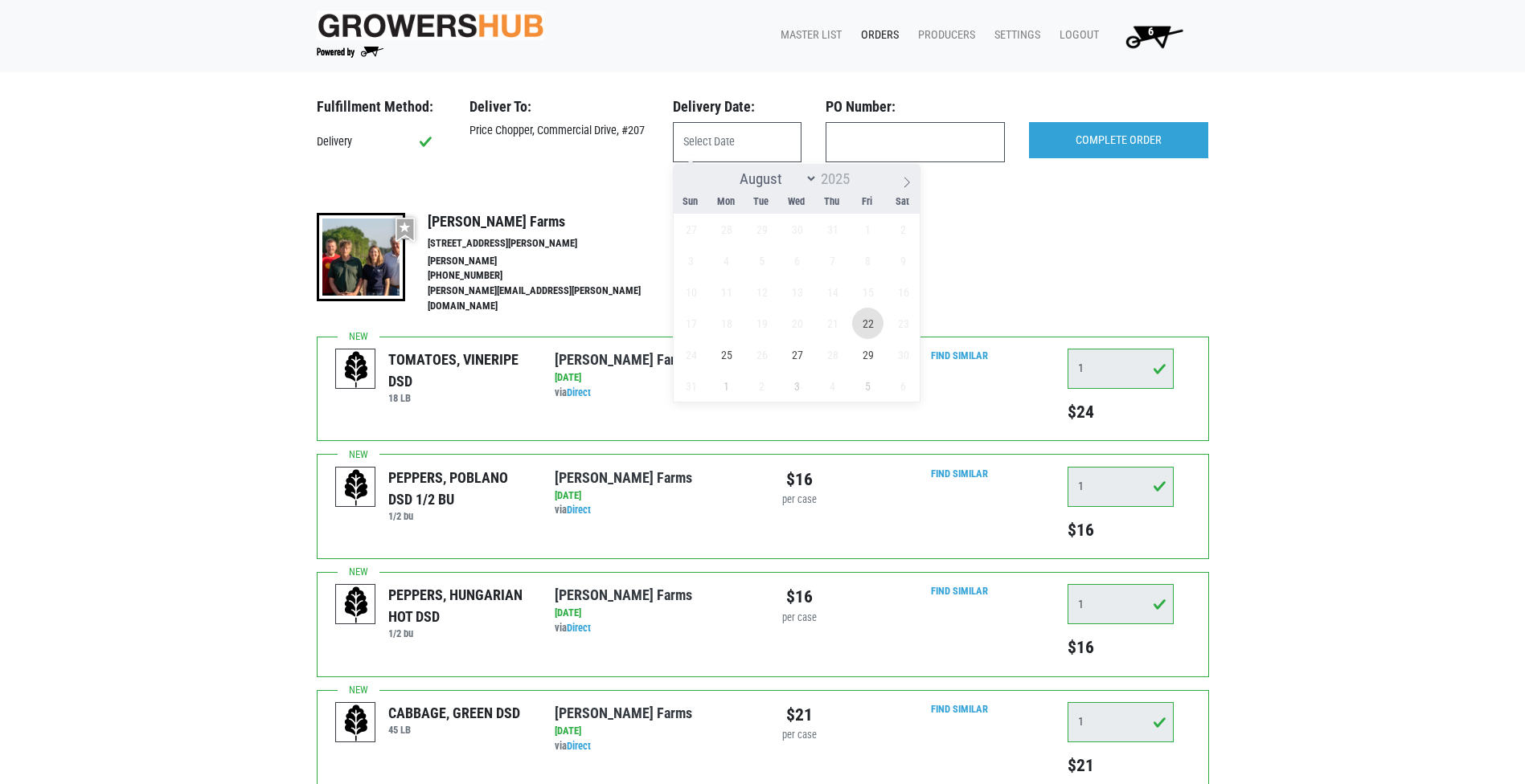
click at [871, 326] on span "22" at bounding box center [868, 323] width 31 height 31
type input "[DATE]"
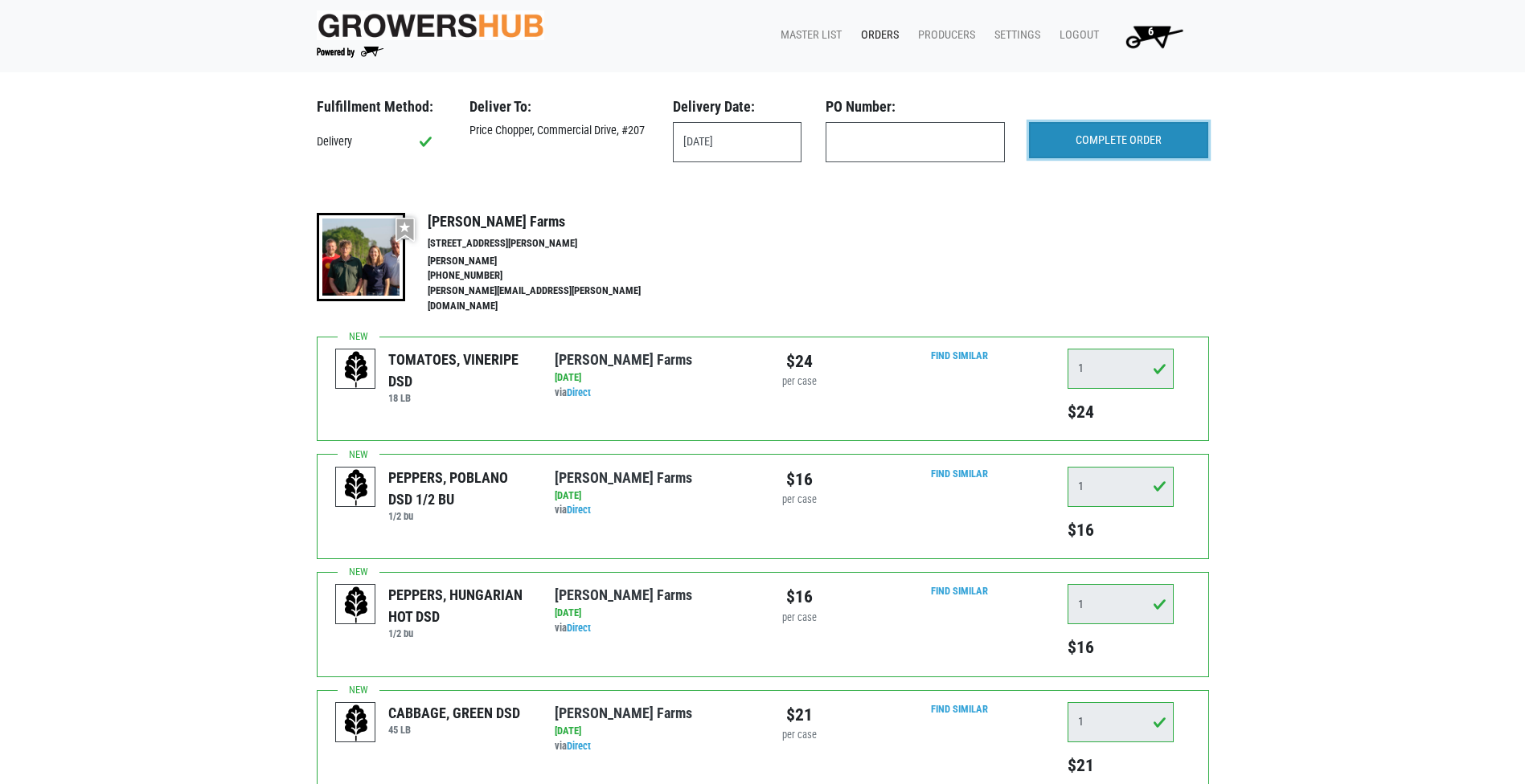
click at [1162, 141] on input "COMPLETE ORDER" at bounding box center [1119, 141] width 179 height 37
